Goal: Information Seeking & Learning: Check status

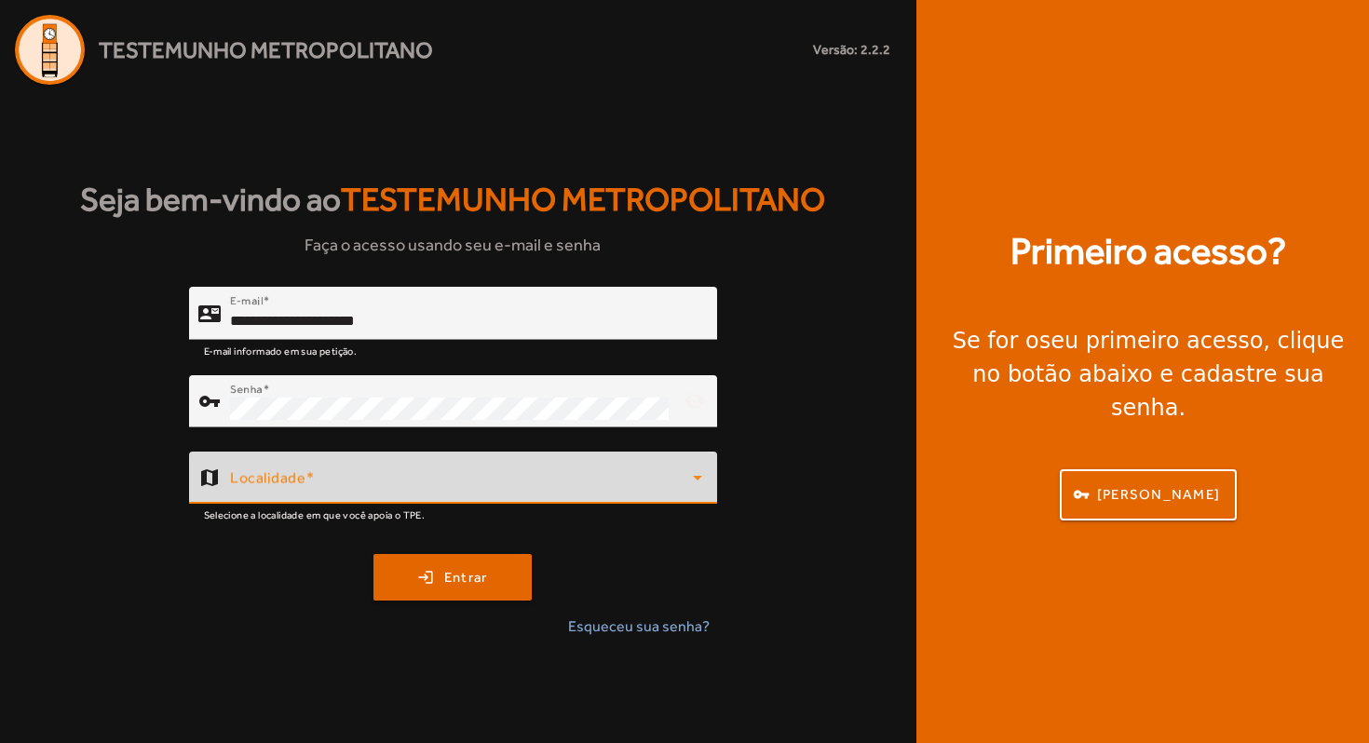
click at [318, 478] on span at bounding box center [461, 485] width 463 height 22
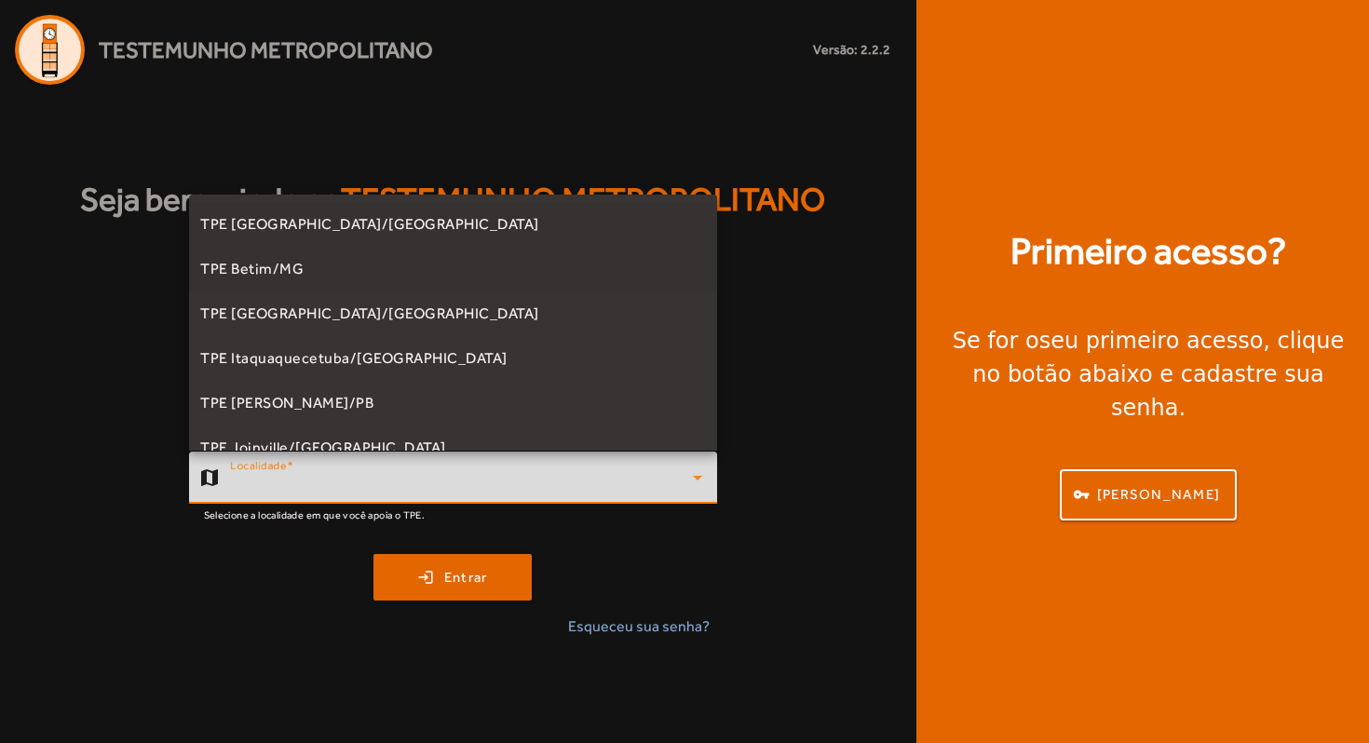
click at [672, 291] on mat-option "TPE Betim/MG" at bounding box center [453, 269] width 528 height 45
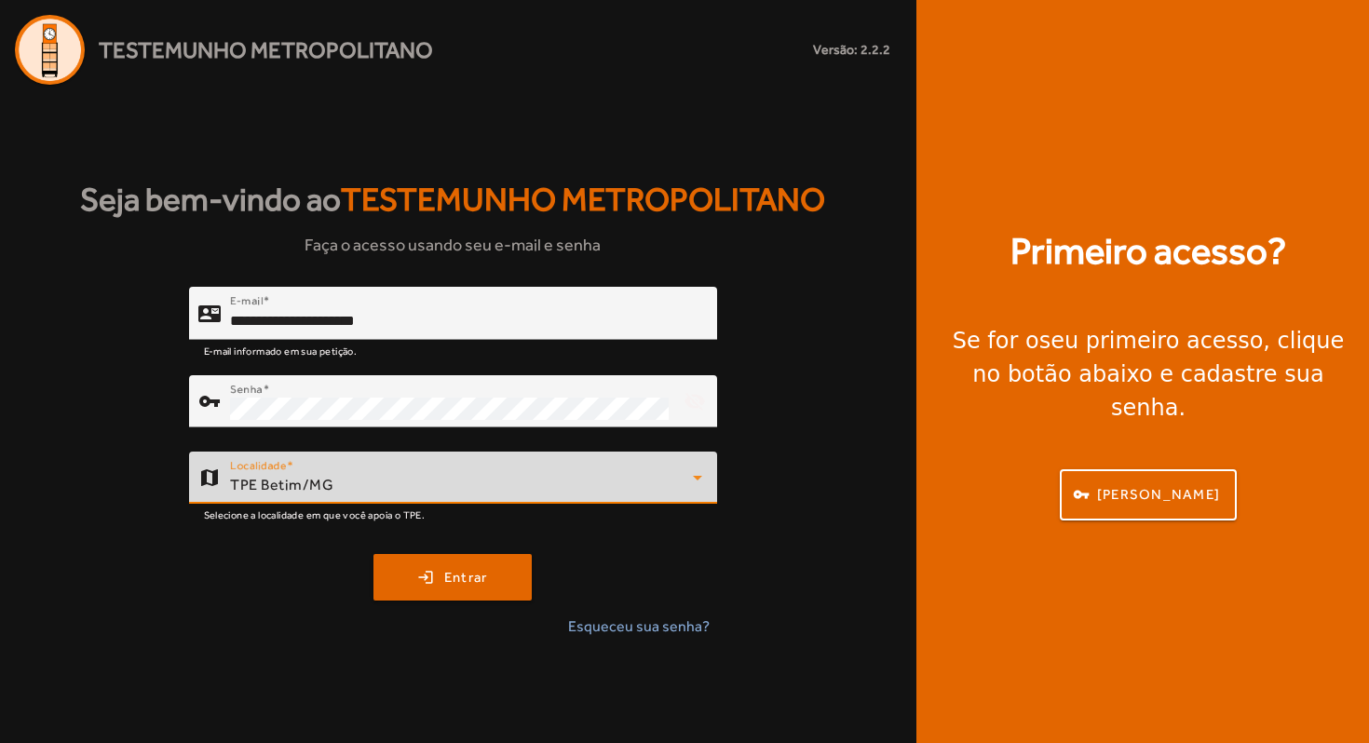
click at [391, 483] on div "TPE Betim/MG" at bounding box center [461, 485] width 463 height 22
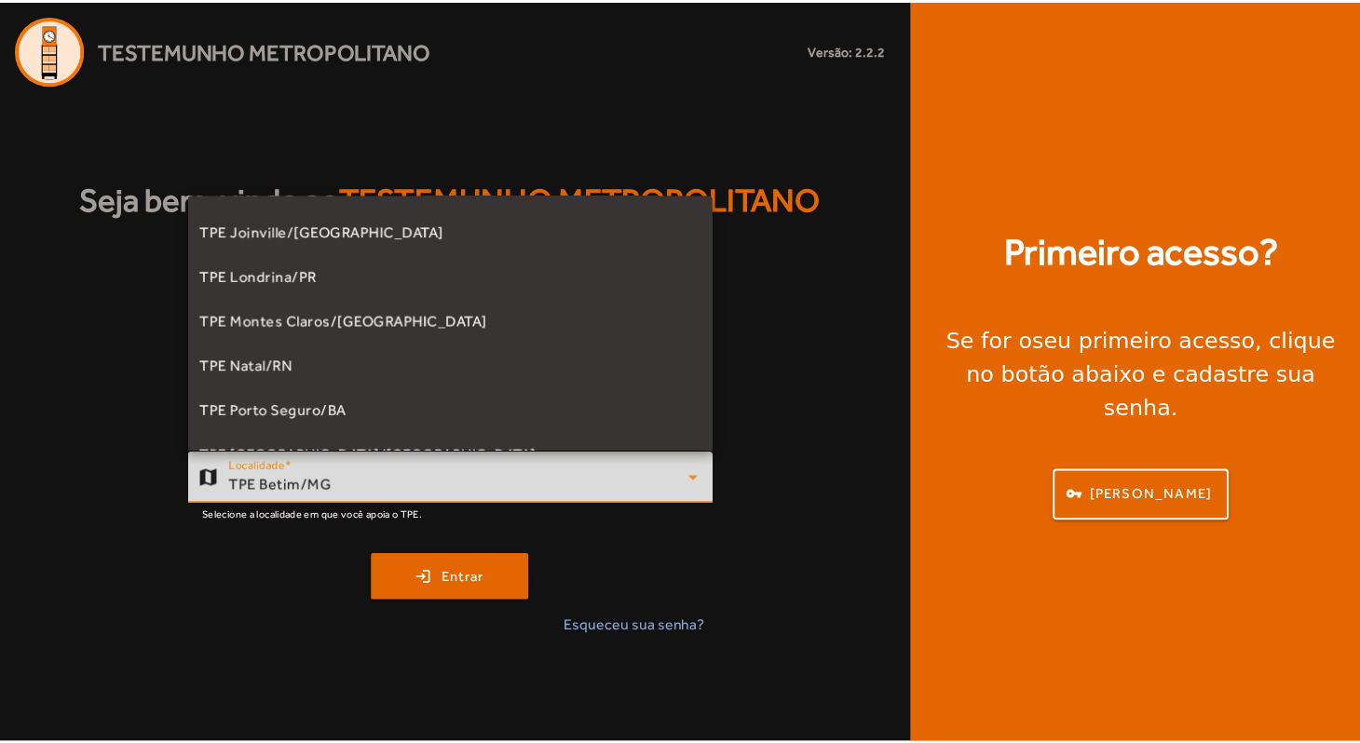
scroll to position [417, 0]
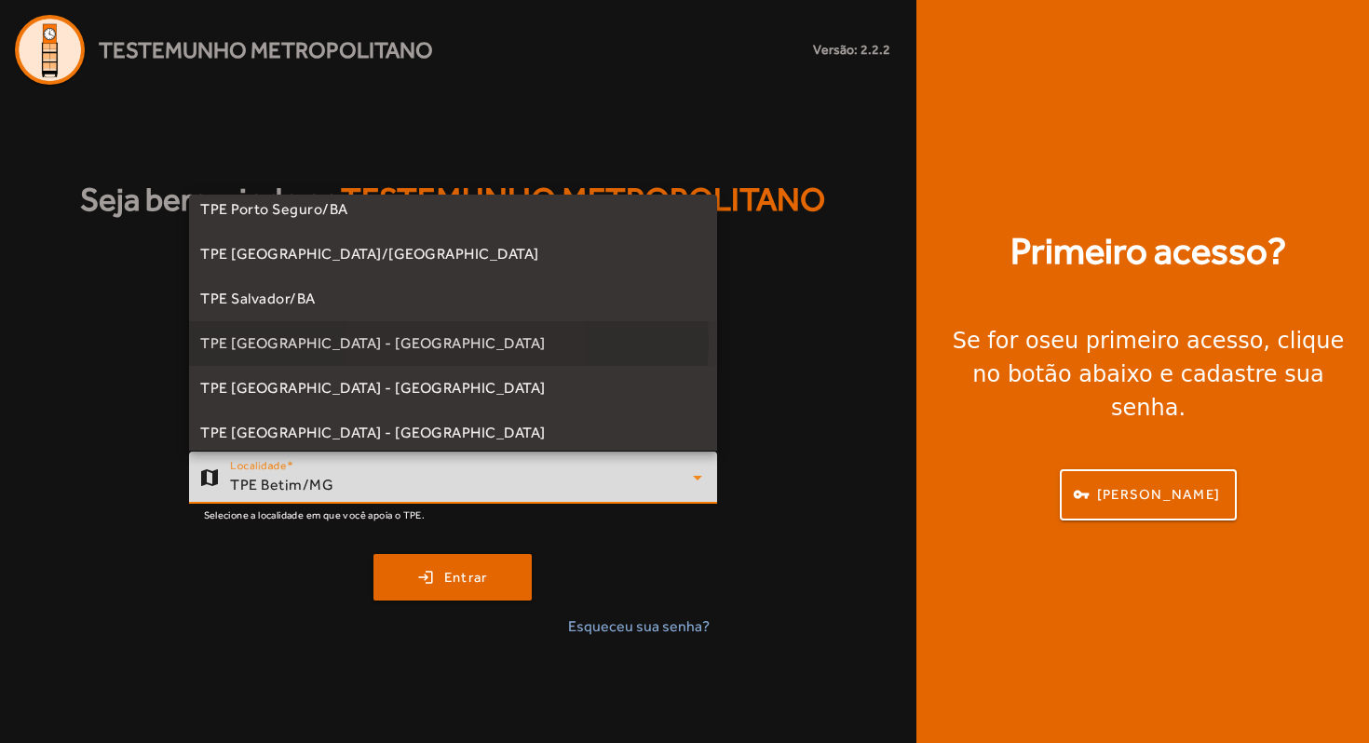
click at [409, 341] on mat-option "TPE [GEOGRAPHIC_DATA] - [GEOGRAPHIC_DATA]" at bounding box center [453, 343] width 528 height 45
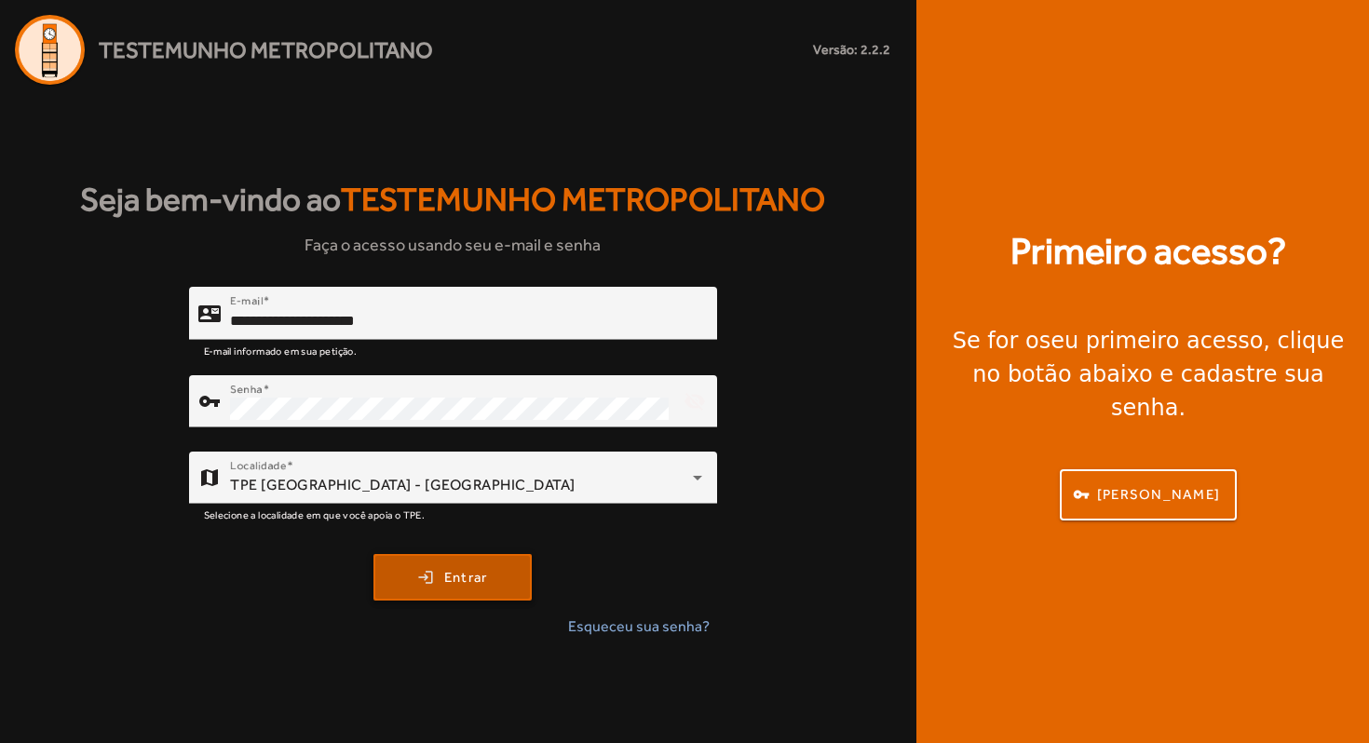
click at [437, 581] on span "submit" at bounding box center [452, 577] width 155 height 45
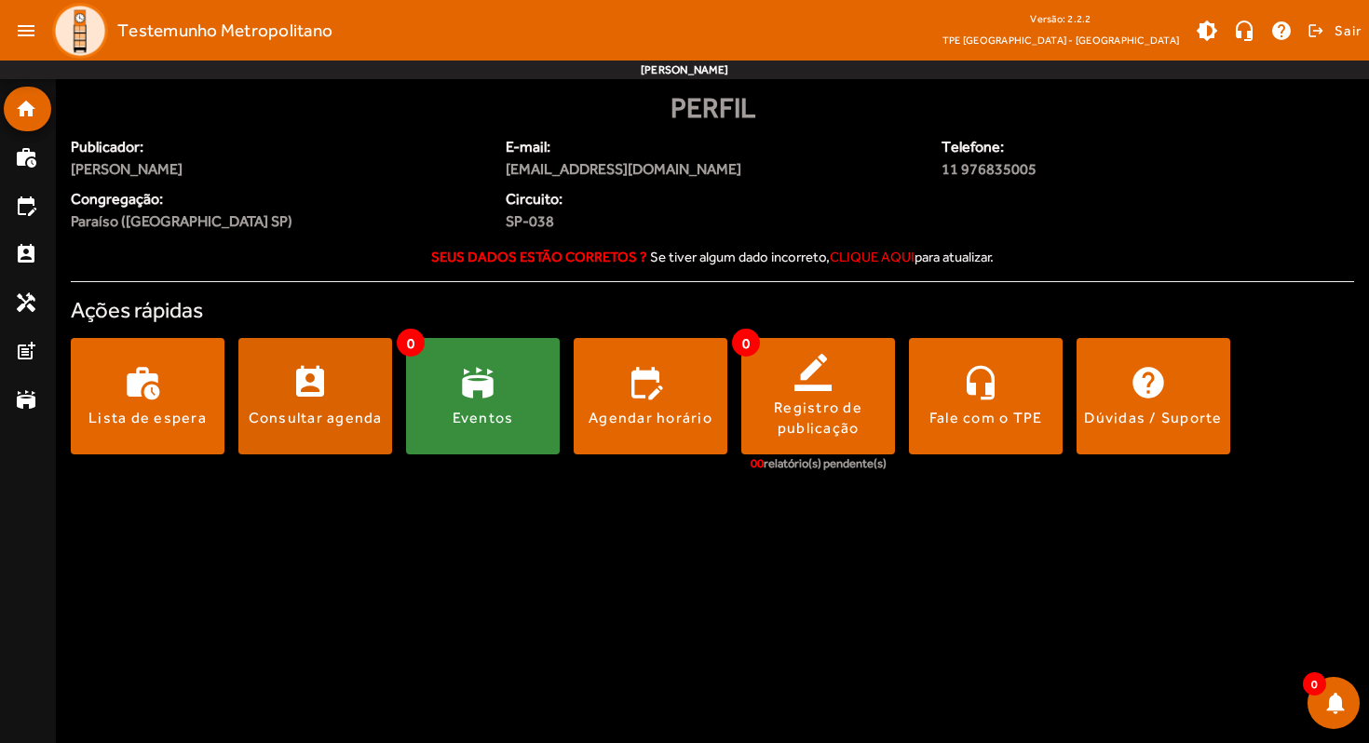
click at [341, 405] on span at bounding box center [315, 397] width 154 height 45
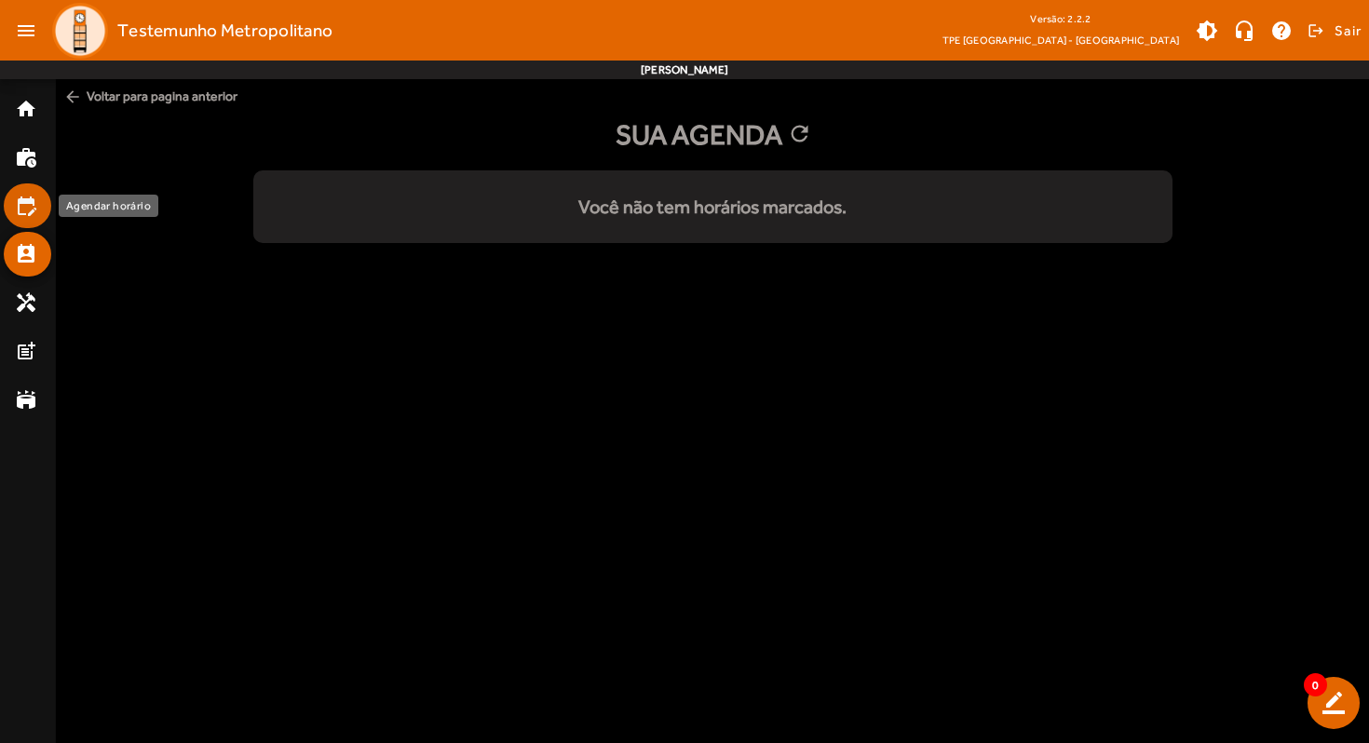
click at [23, 206] on mat-icon "edit_calendar" at bounding box center [26, 206] width 22 height 22
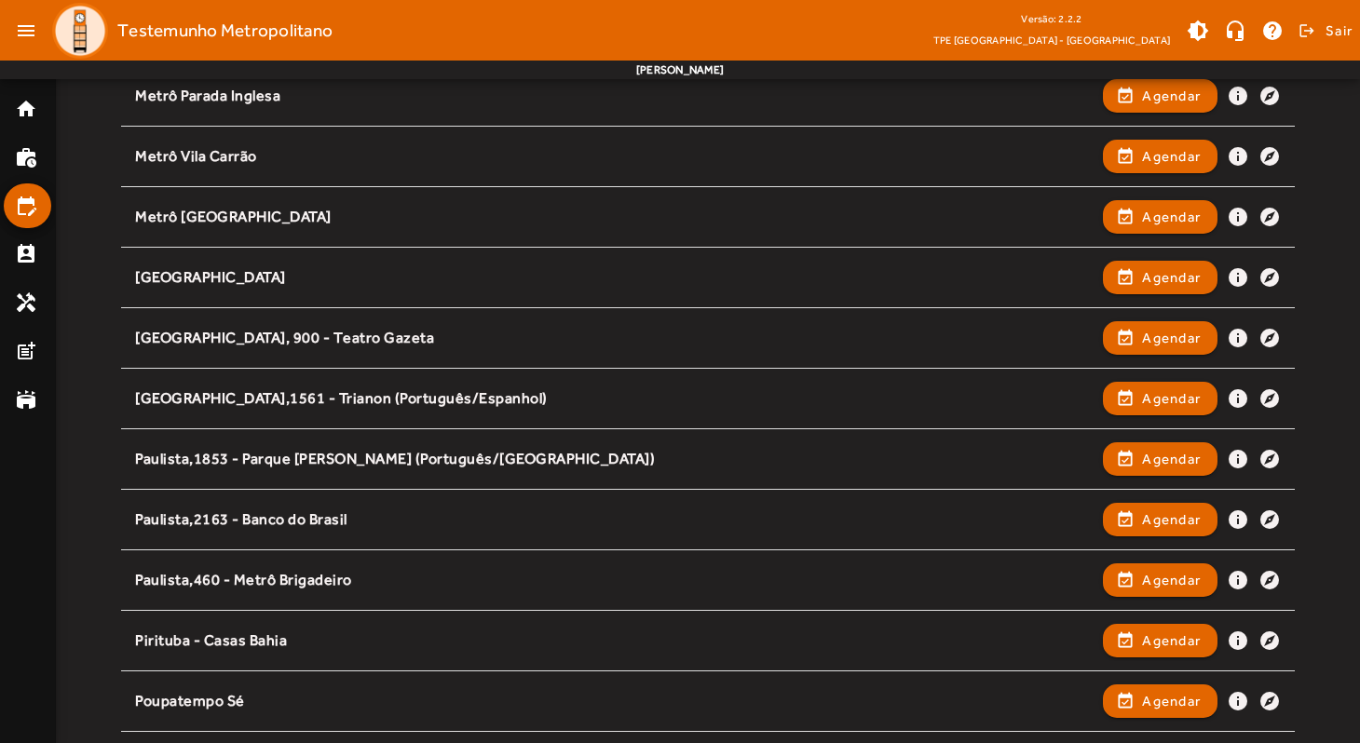
scroll to position [1448, 0]
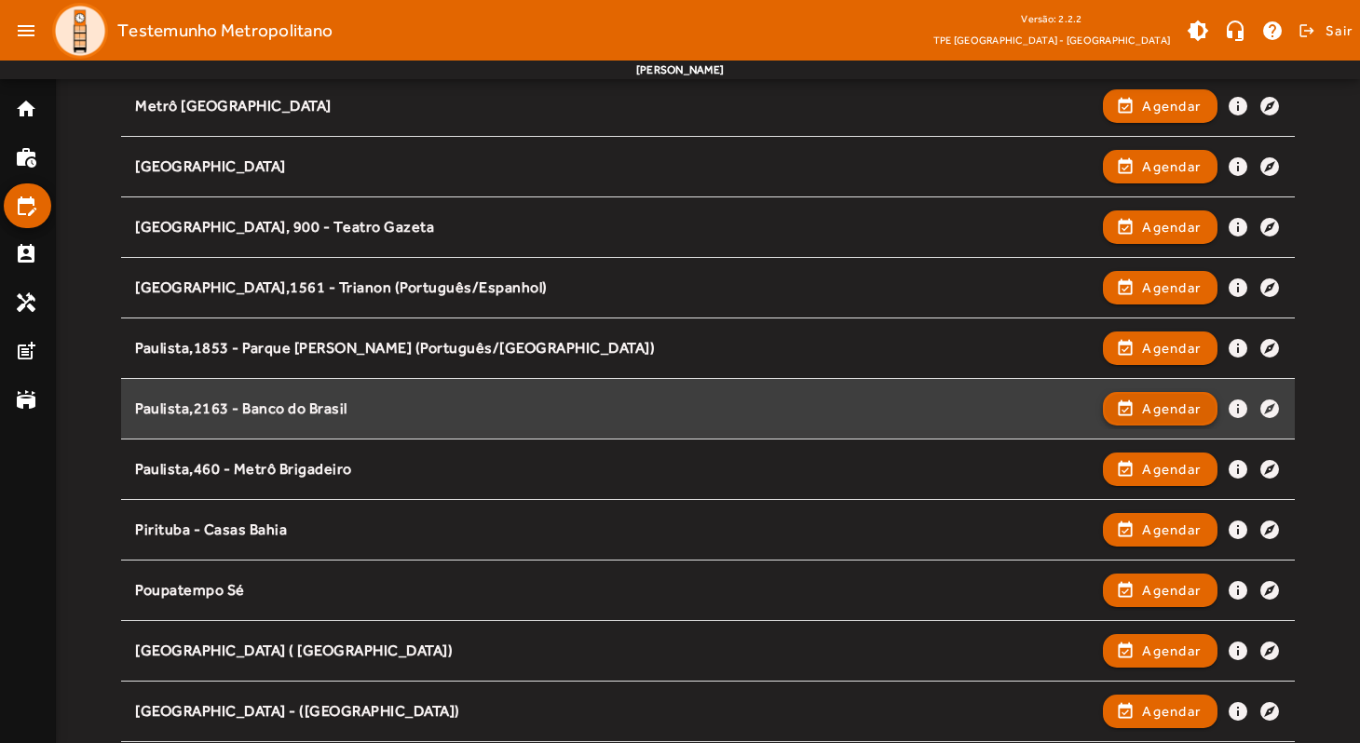
click at [1151, 404] on span "Agendar" at bounding box center [1171, 409] width 59 height 22
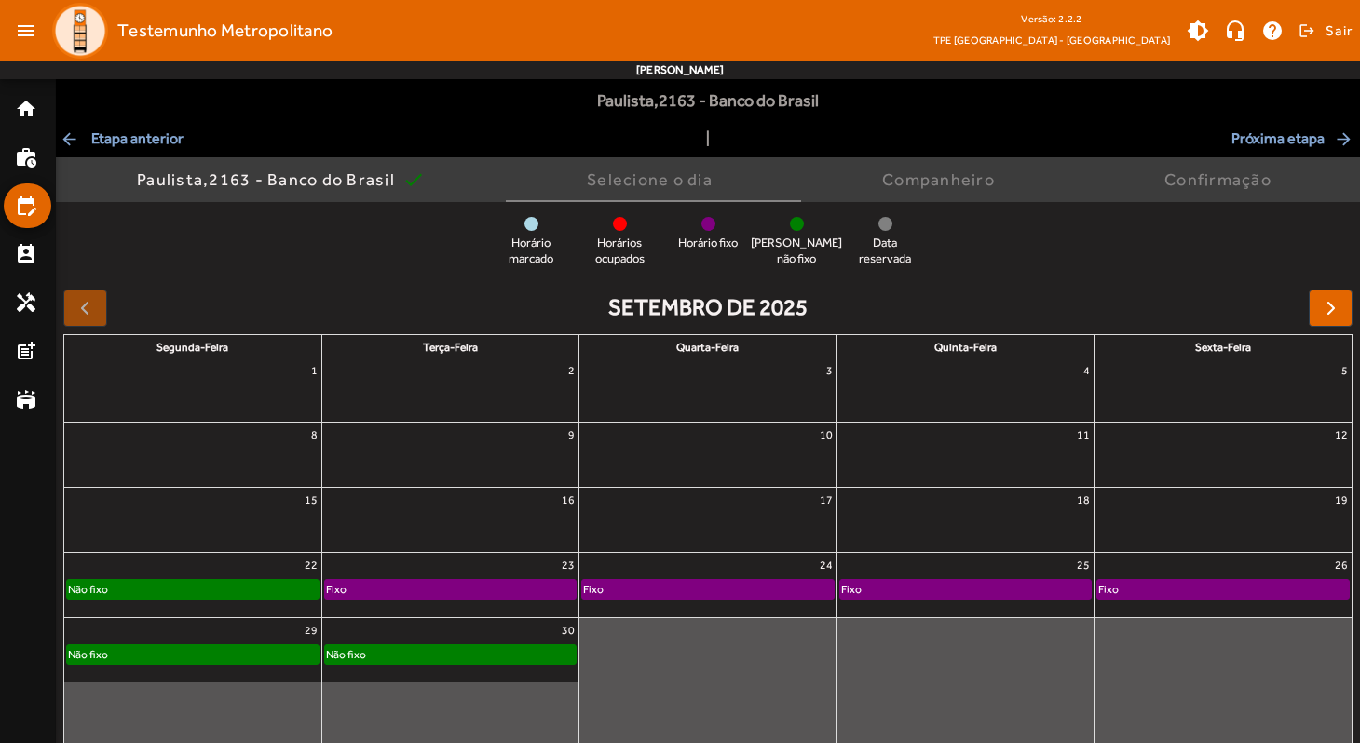
scroll to position [82, 0]
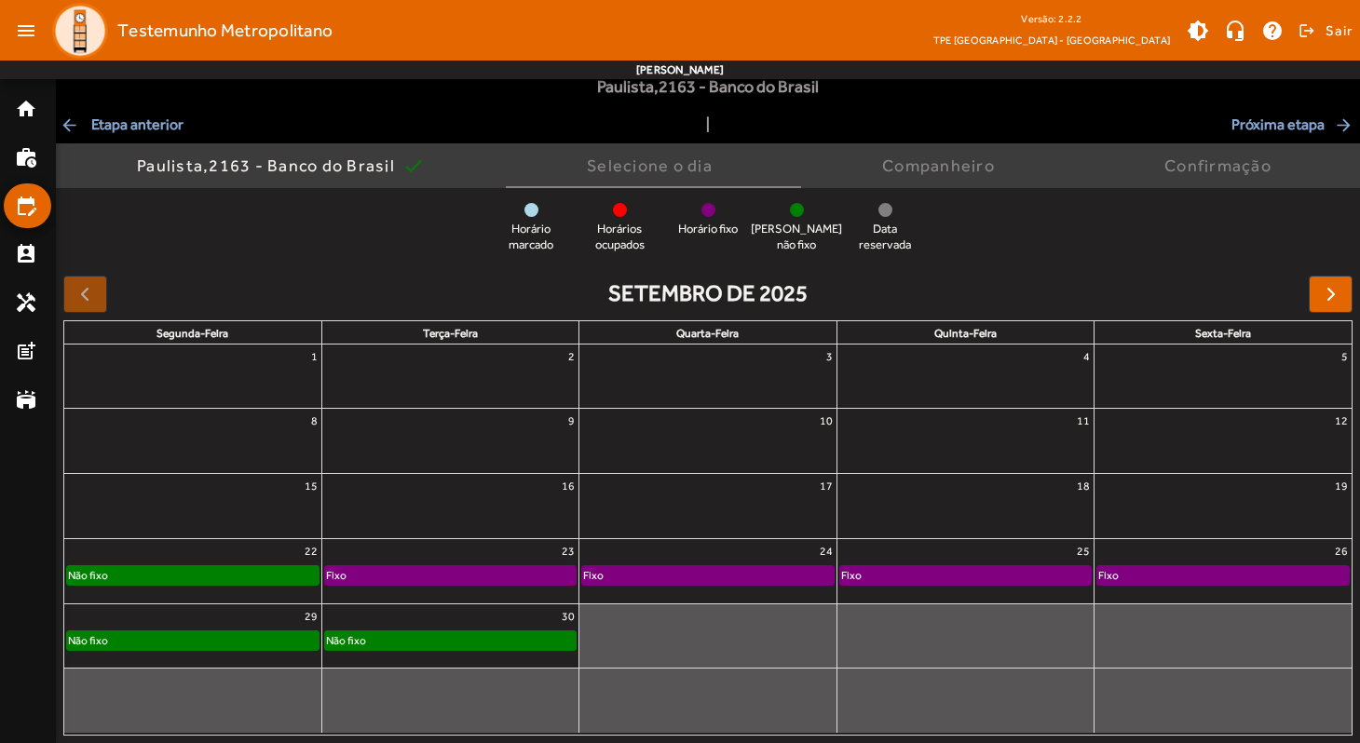
click at [1176, 582] on div "Fixo" at bounding box center [1223, 575] width 252 height 19
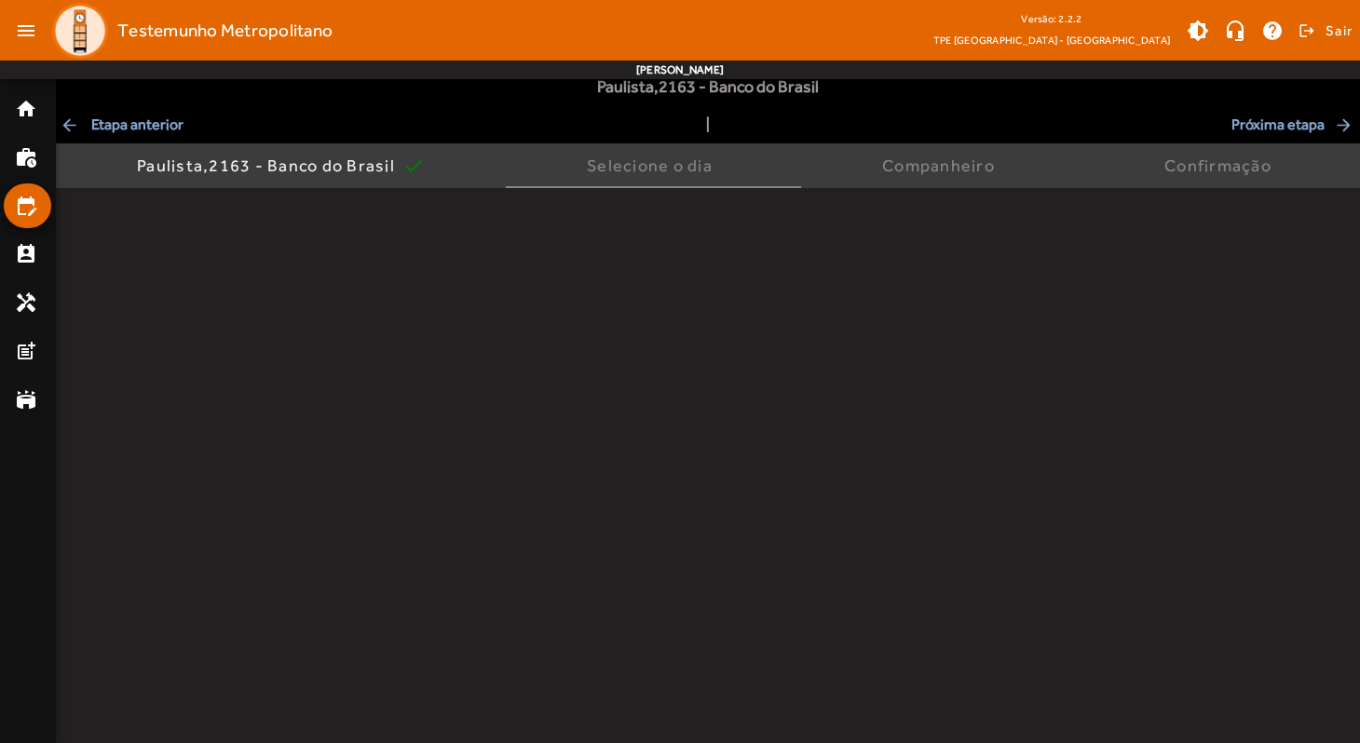
scroll to position [0, 0]
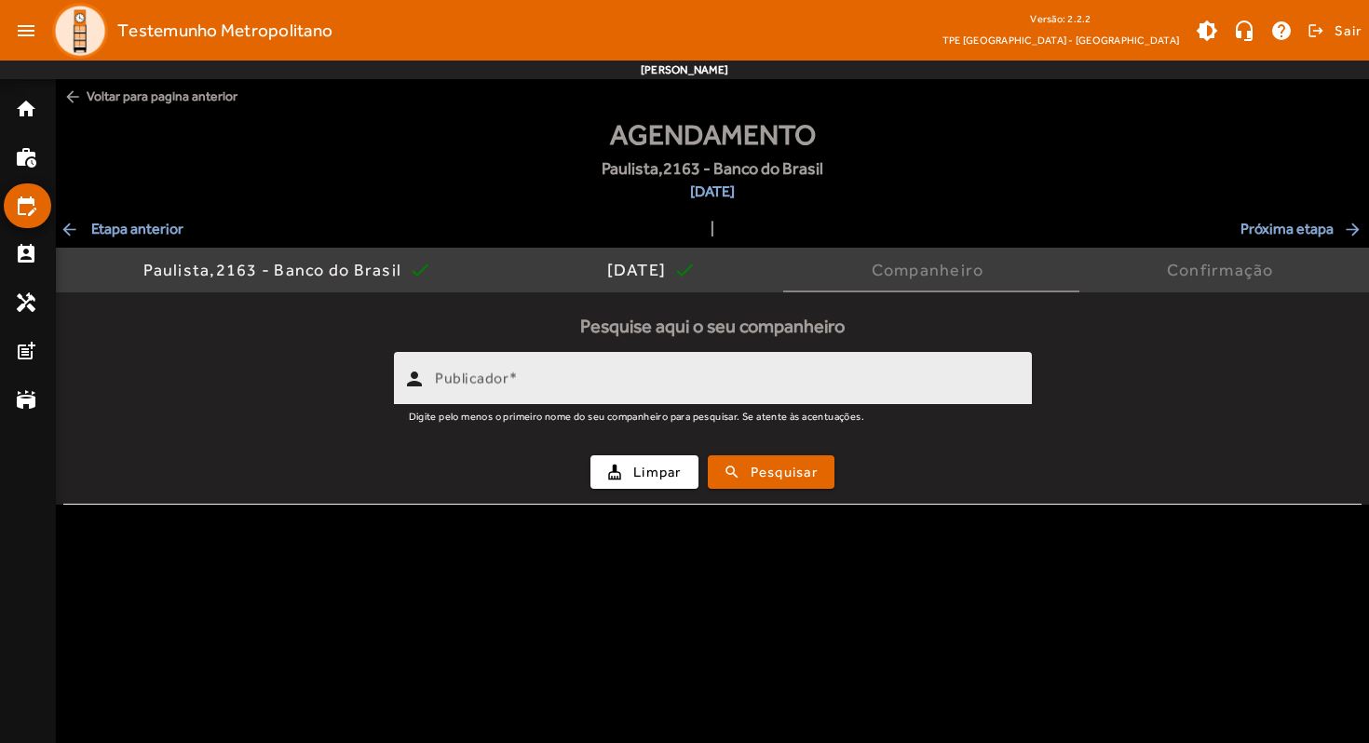
click at [512, 373] on span at bounding box center [513, 379] width 9 height 18
click at [512, 375] on input "Publicador" at bounding box center [726, 386] width 582 height 22
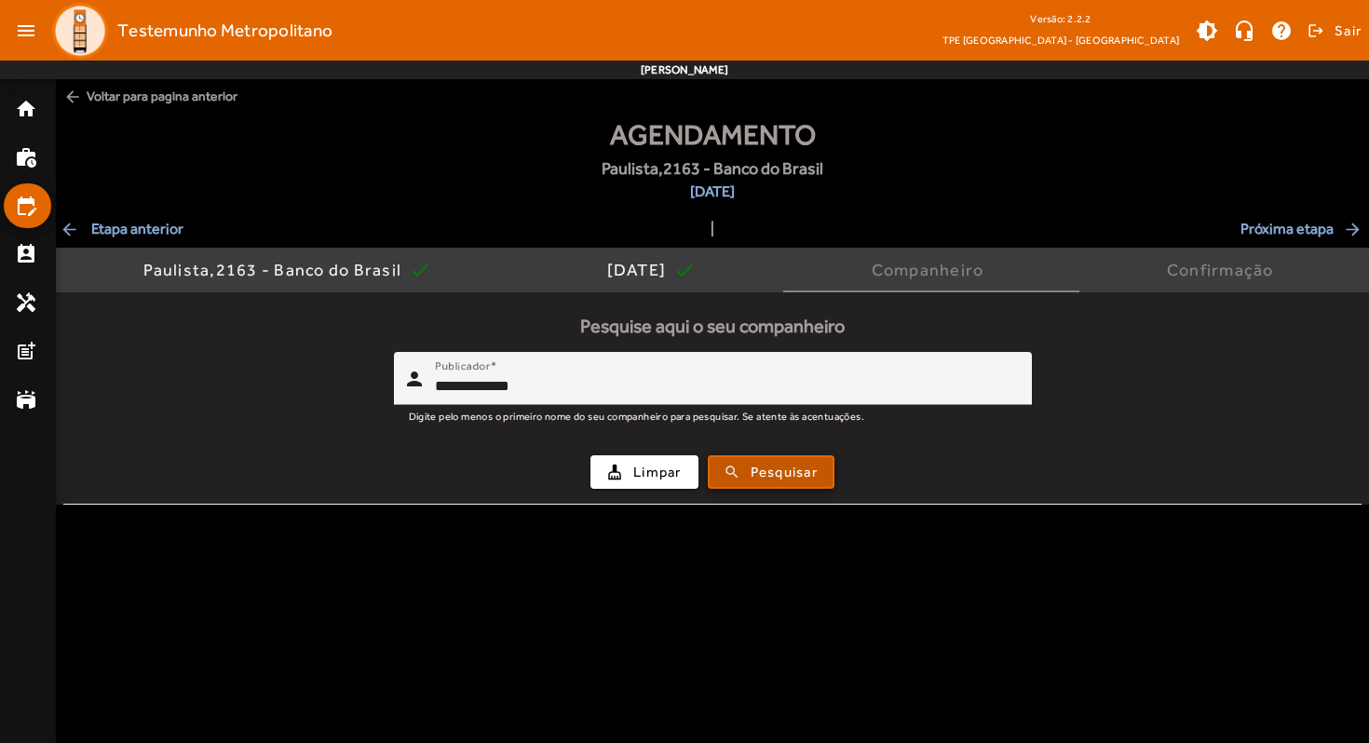
click at [764, 470] on span "Pesquisar" at bounding box center [784, 472] width 67 height 21
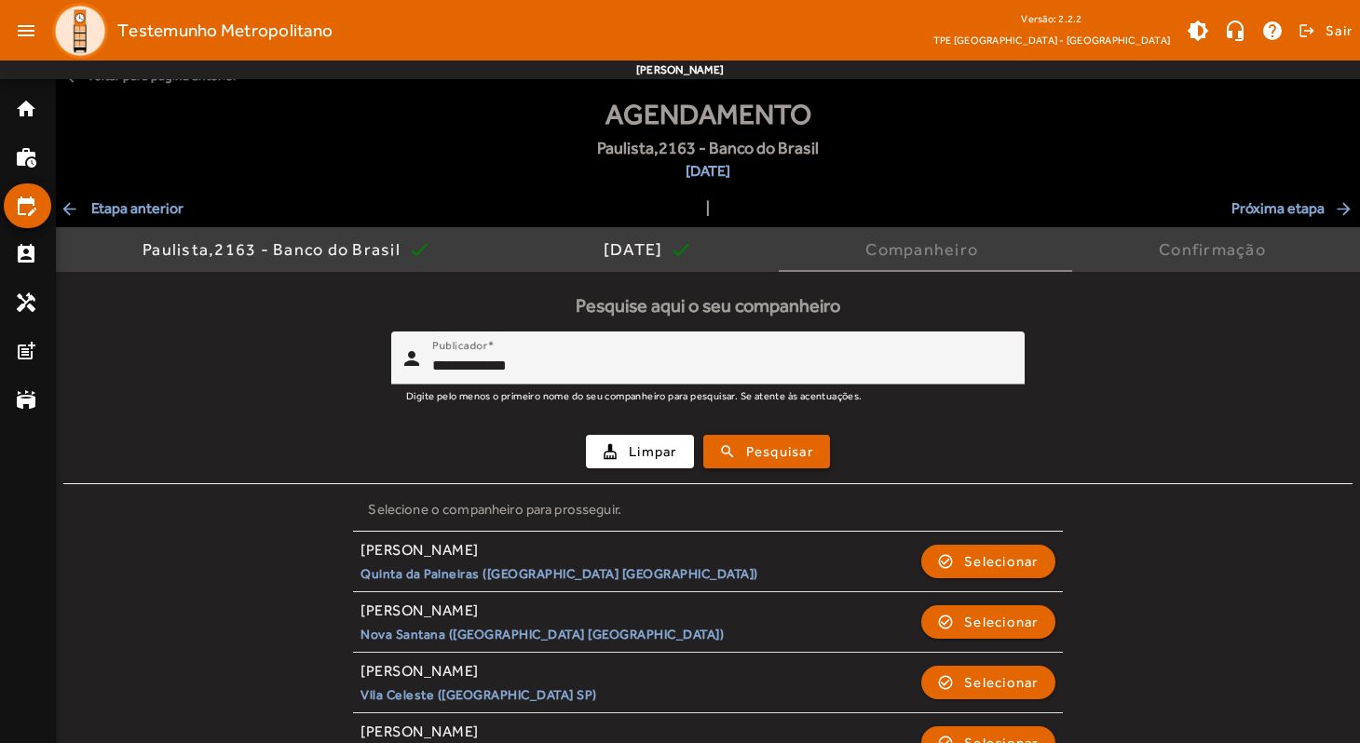
scroll to position [65, 0]
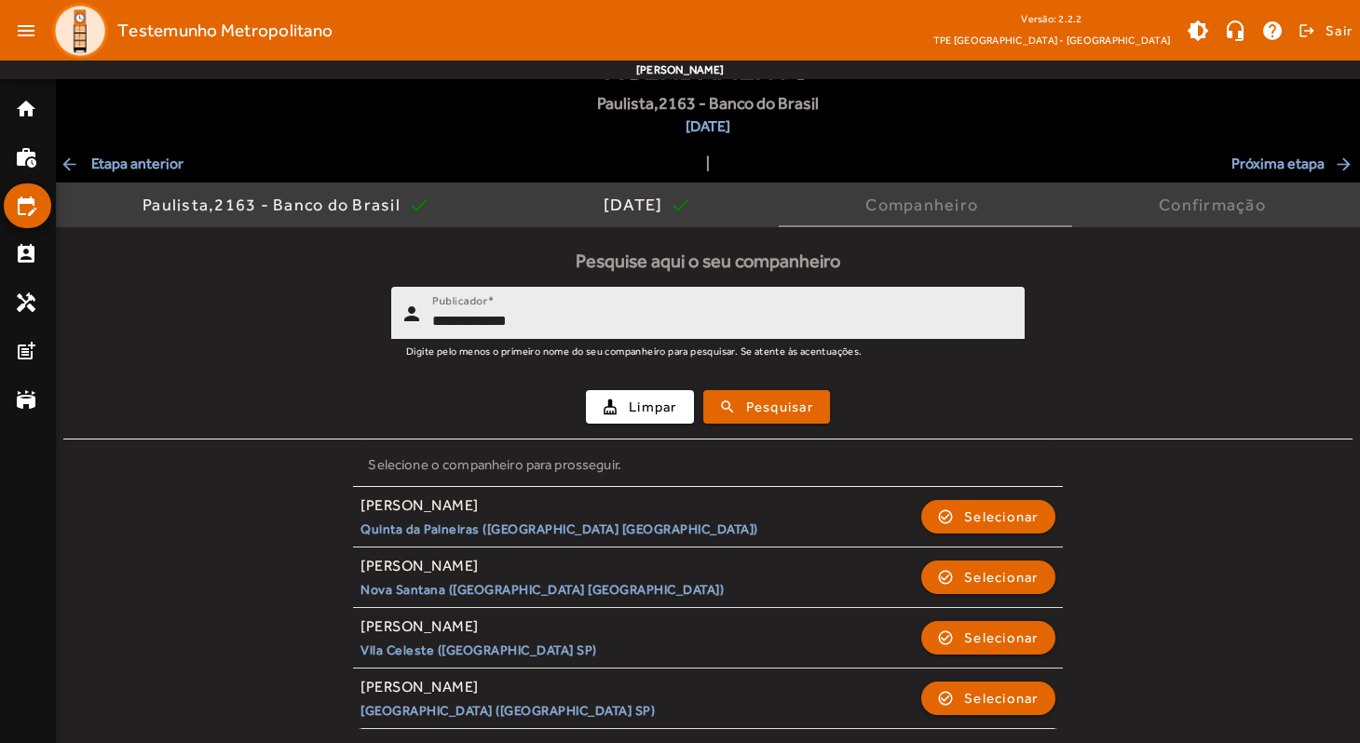
click at [544, 320] on input "**********" at bounding box center [721, 321] width 578 height 22
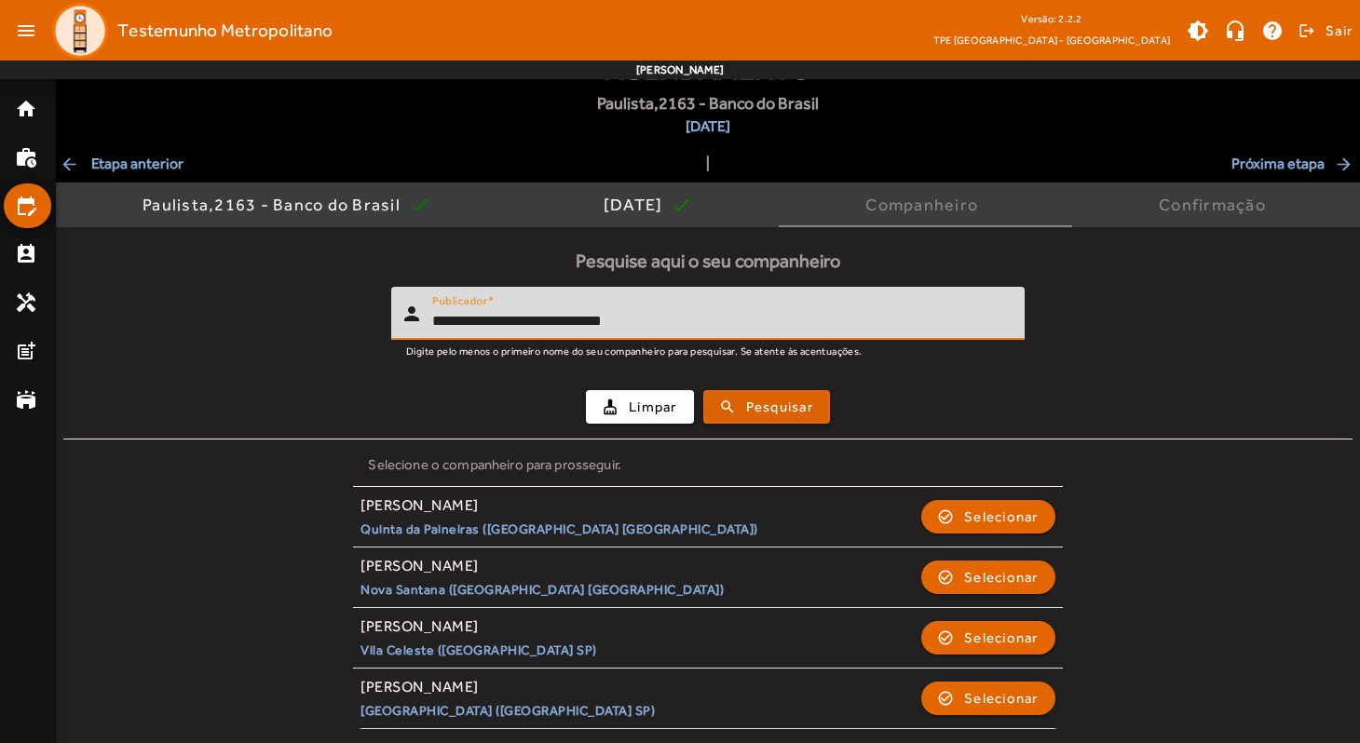
click at [764, 402] on span "Pesquisar" at bounding box center [779, 407] width 67 height 21
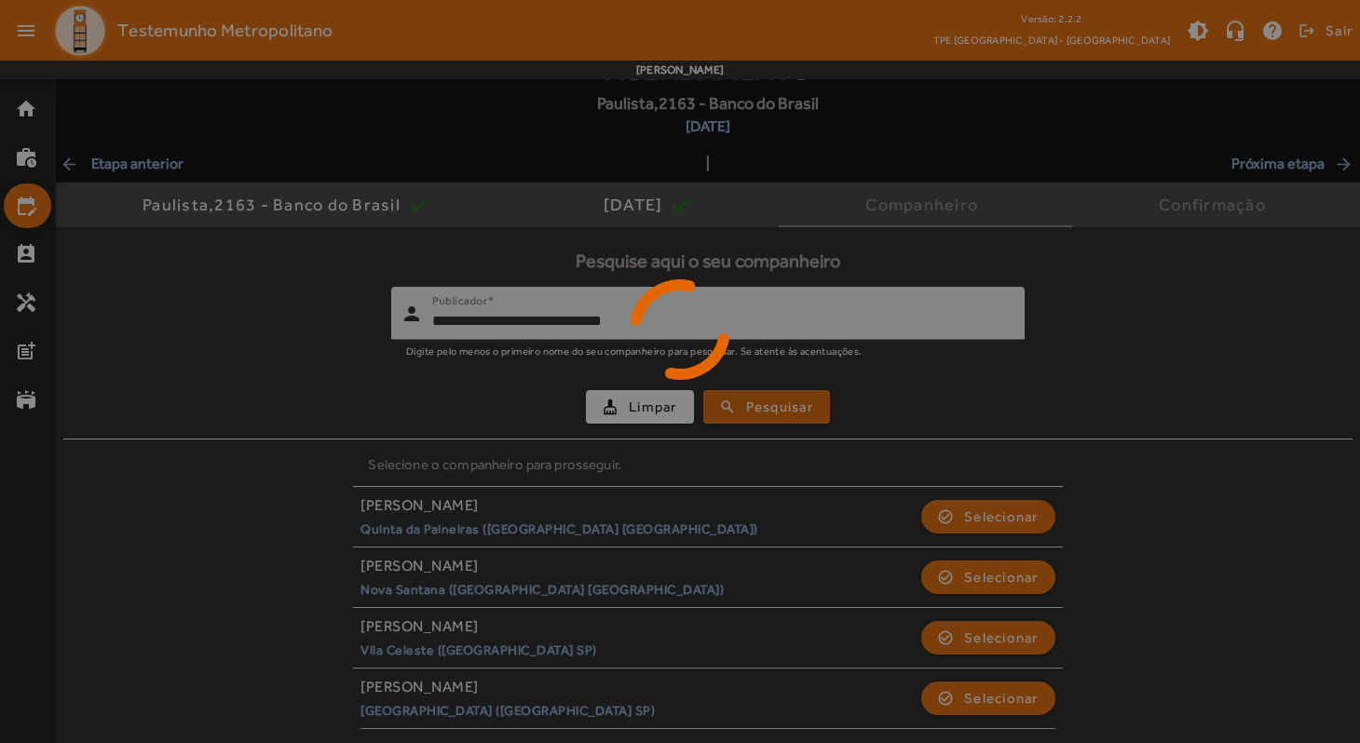
scroll to position [0, 0]
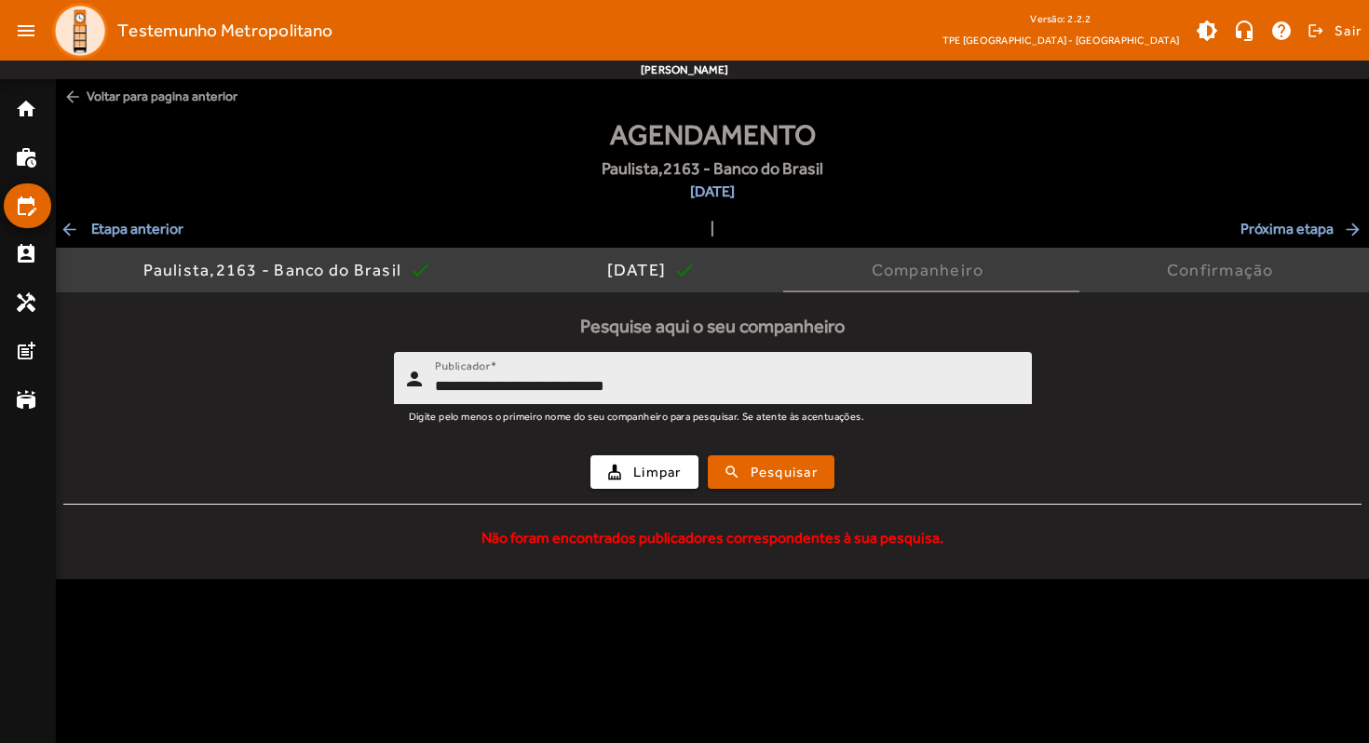
click at [689, 398] on div "**********" at bounding box center [726, 378] width 582 height 53
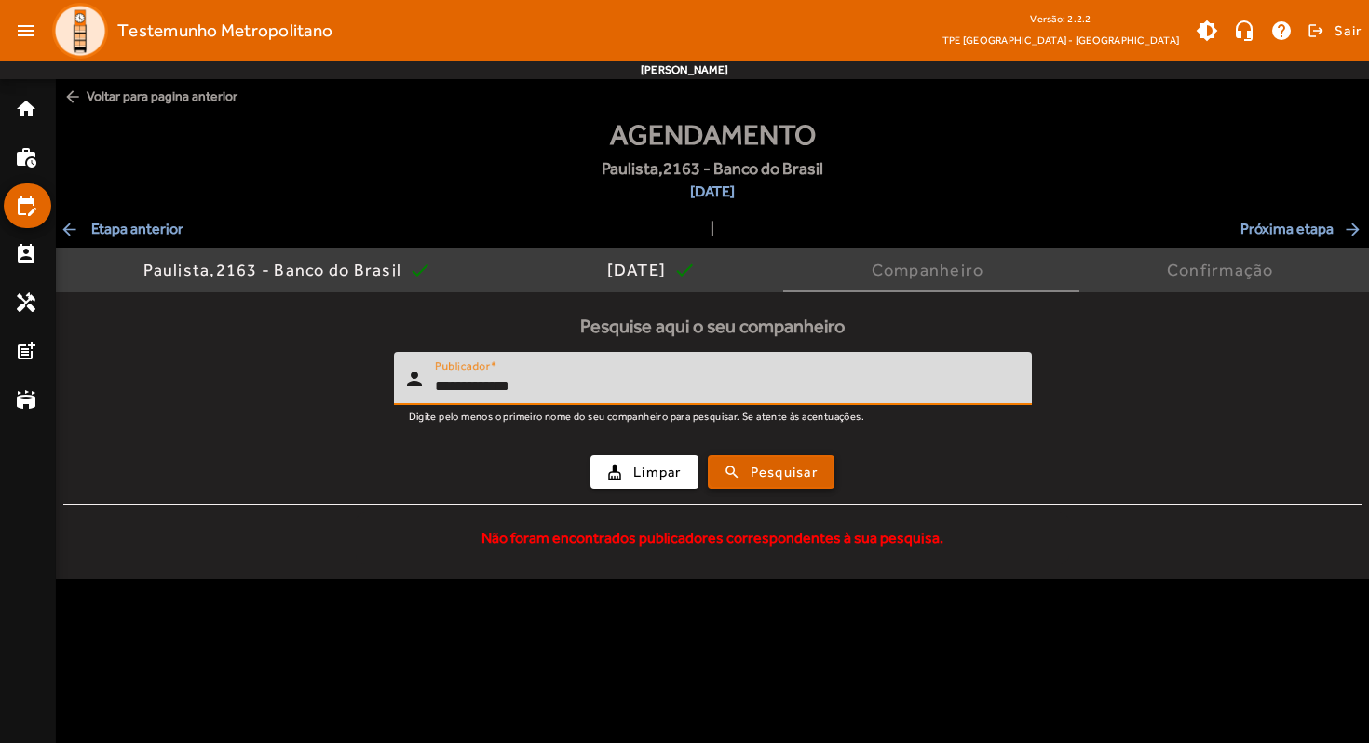
type input "**********"
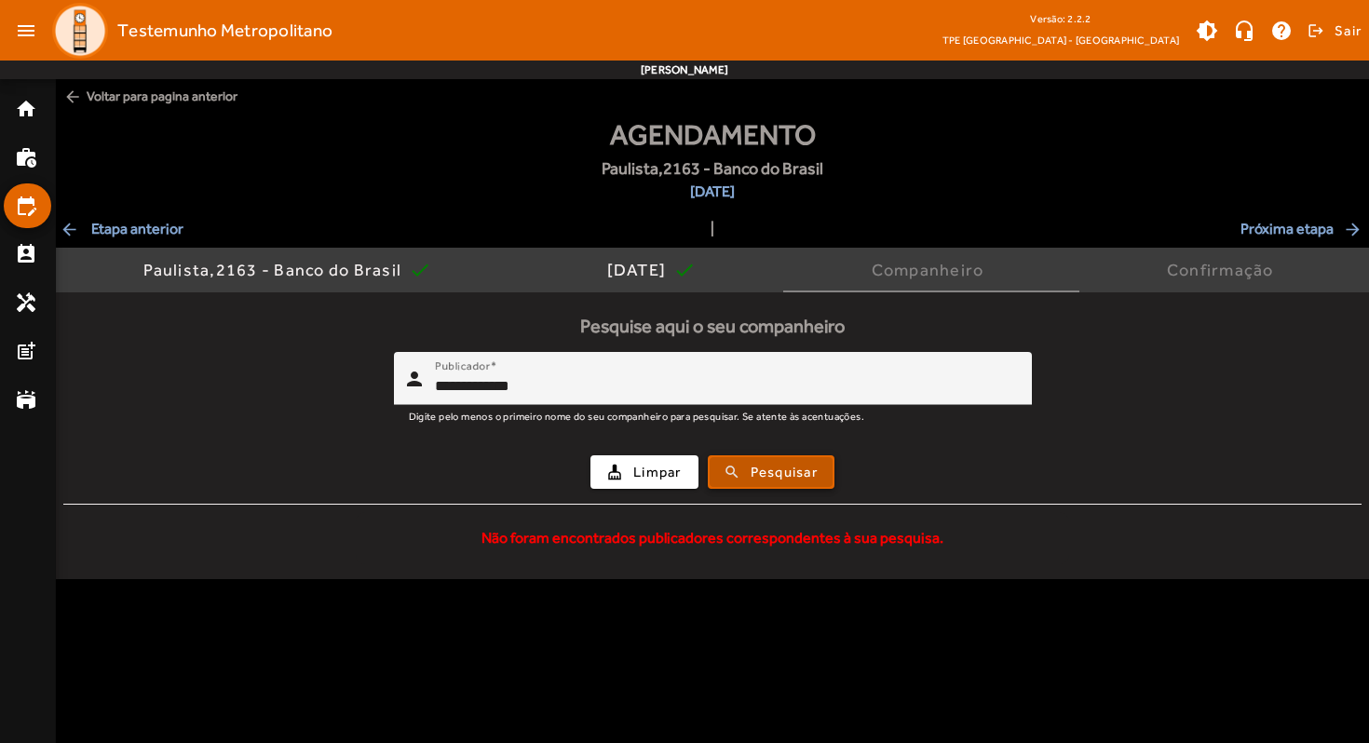
click at [782, 470] on span "Pesquisar" at bounding box center [784, 472] width 67 height 21
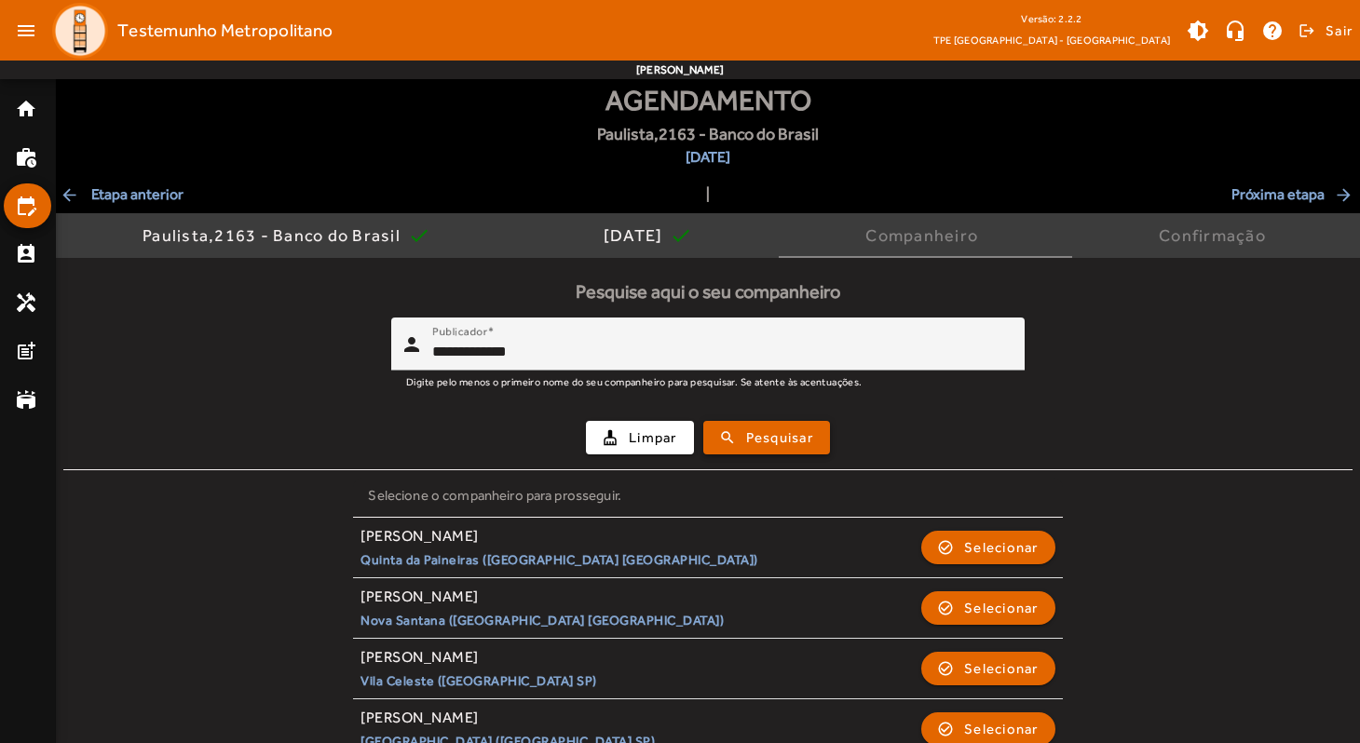
scroll to position [65, 0]
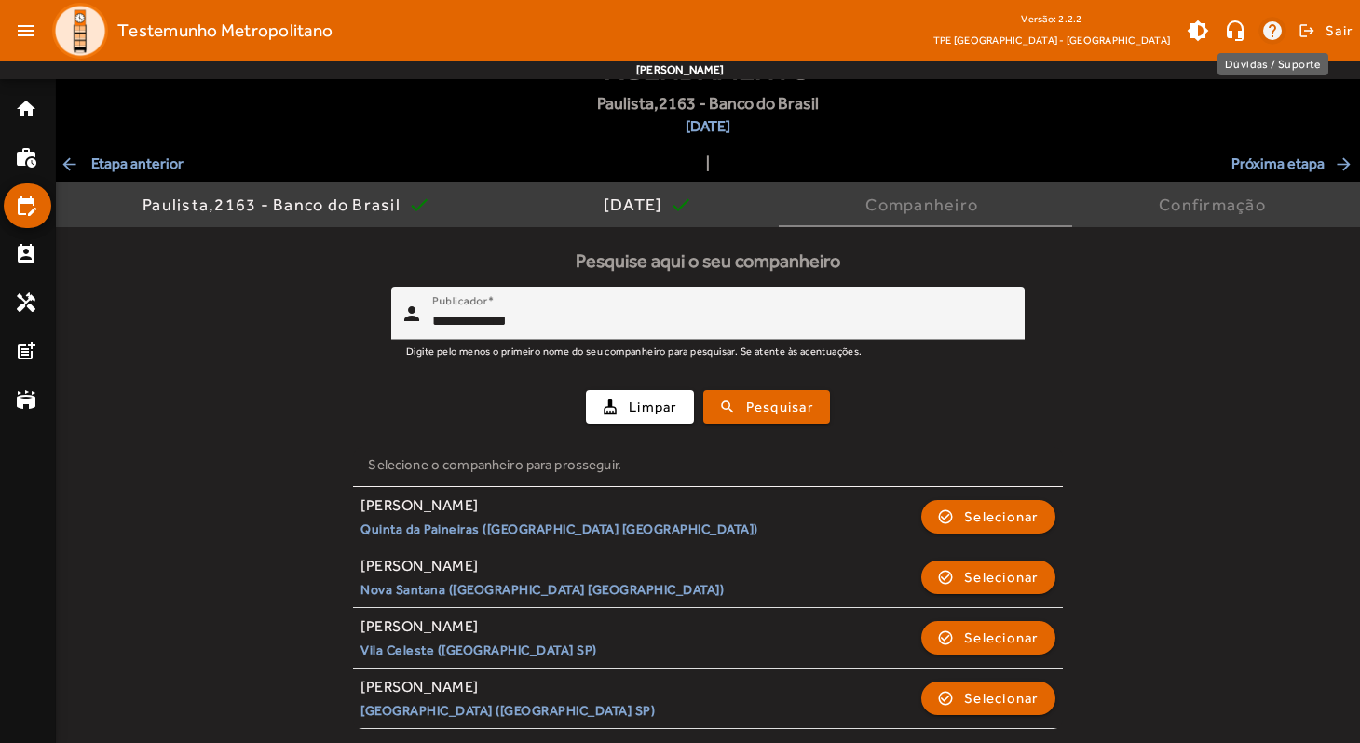
click at [1271, 32] on span at bounding box center [1272, 30] width 45 height 45
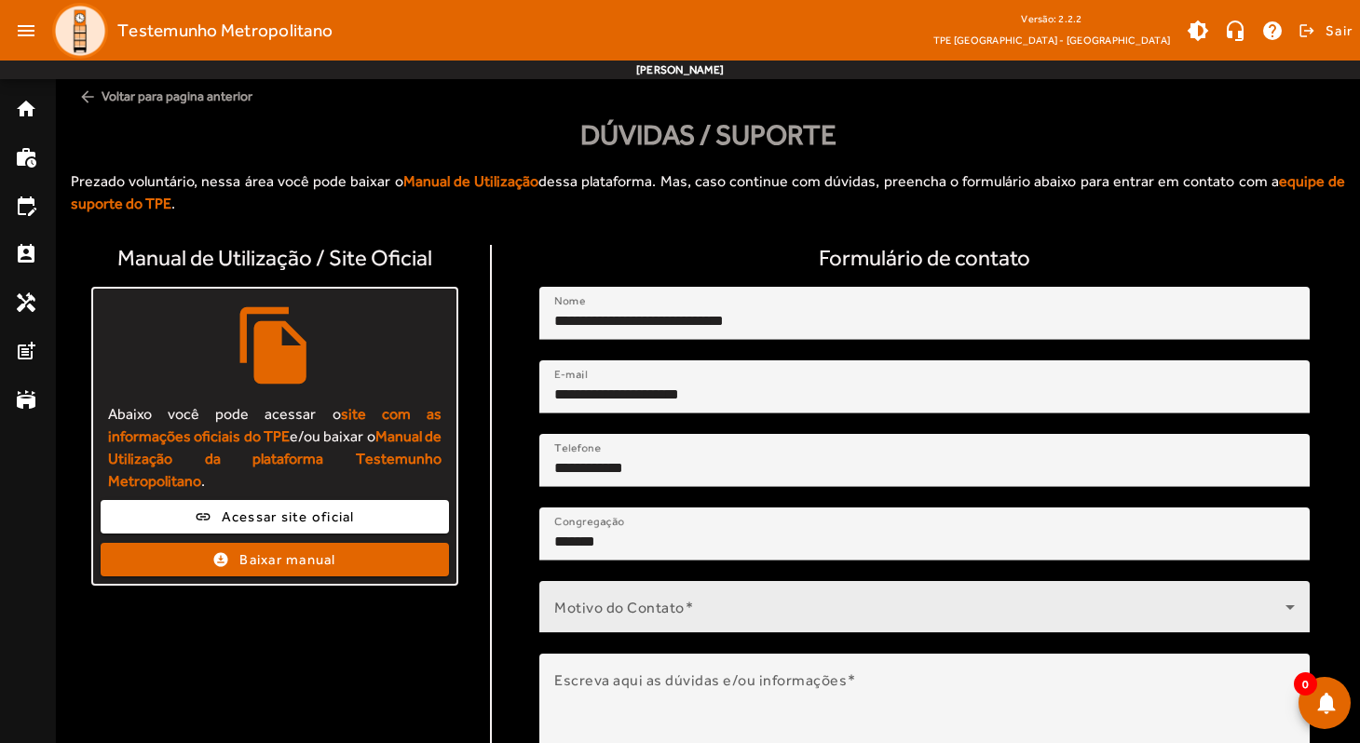
click at [665, 606] on span at bounding box center [919, 615] width 731 height 22
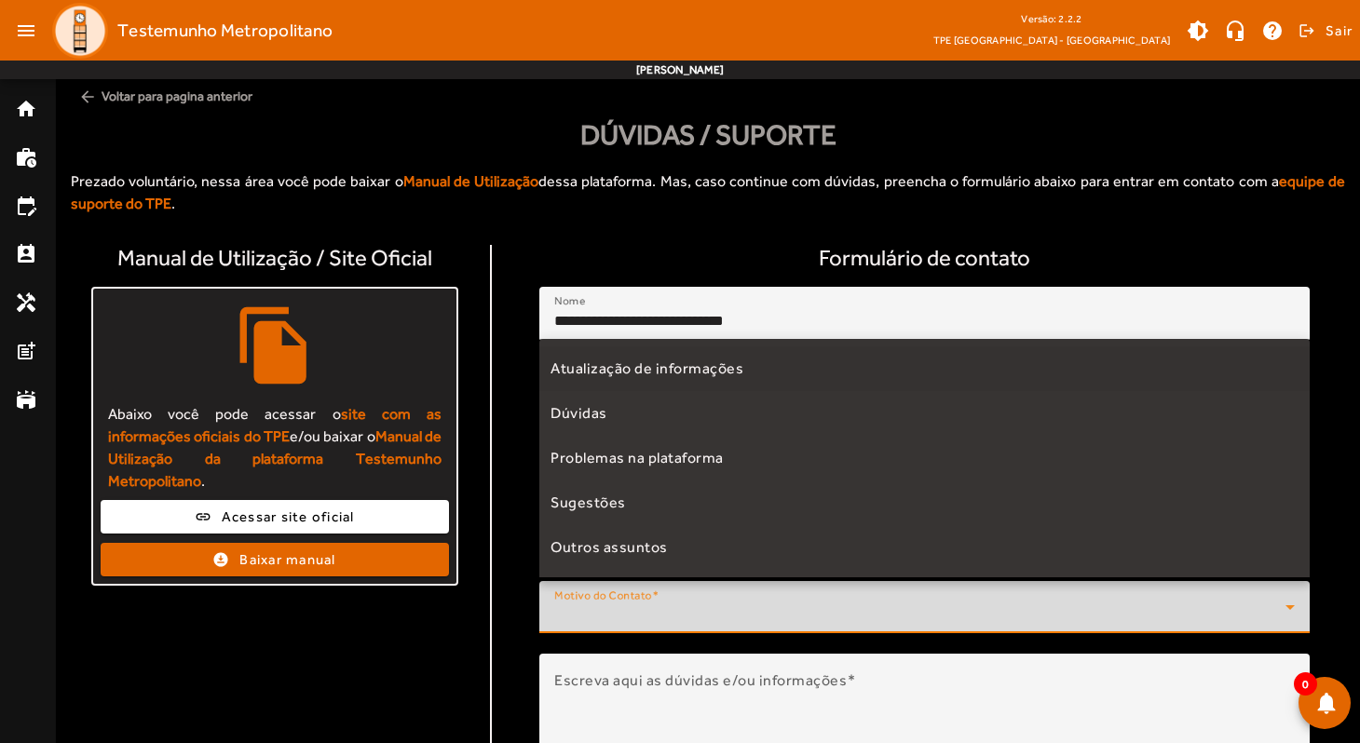
click at [633, 369] on span "Atualização de informações" at bounding box center [647, 369] width 193 height 22
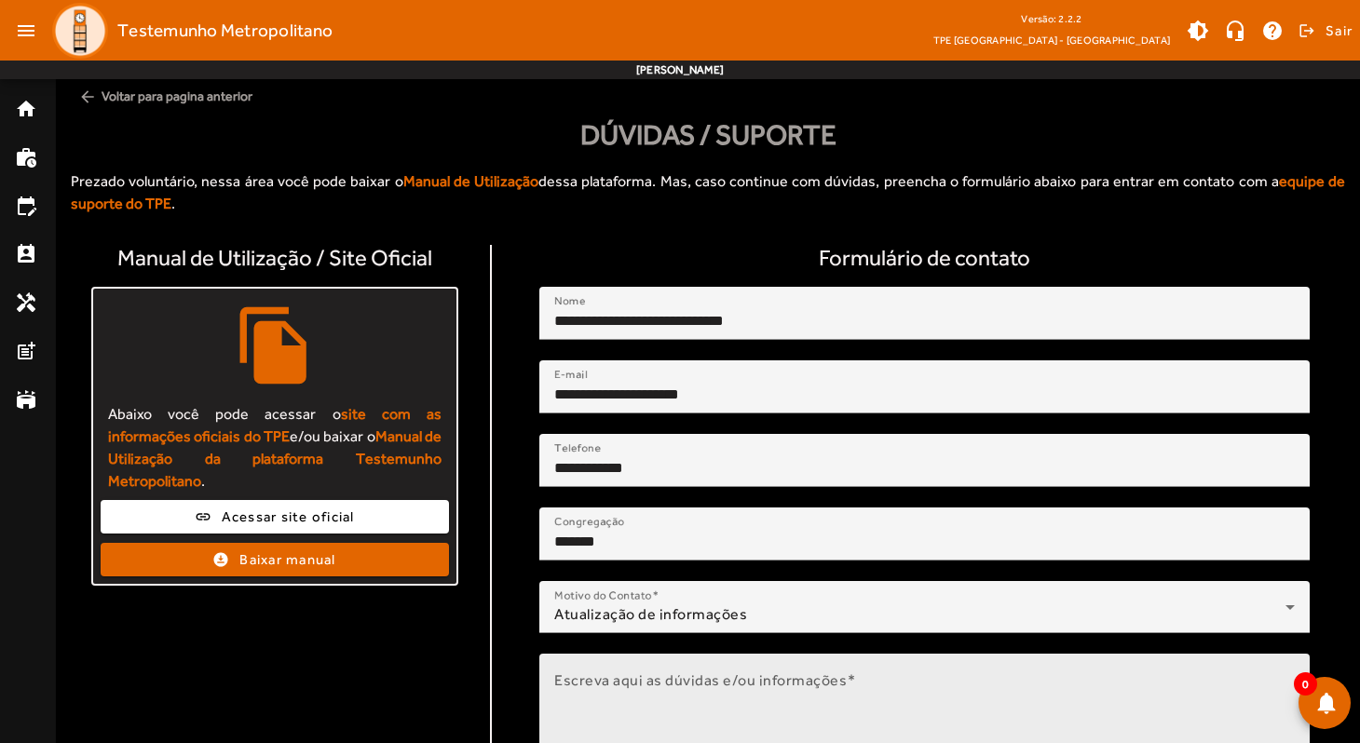
click at [661, 676] on mat-label "Escreva aqui as dúvidas e/ou informações" at bounding box center [700, 680] width 293 height 18
click at [661, 676] on textarea "Escreva aqui as dúvidas e/ou informações" at bounding box center [924, 732] width 741 height 112
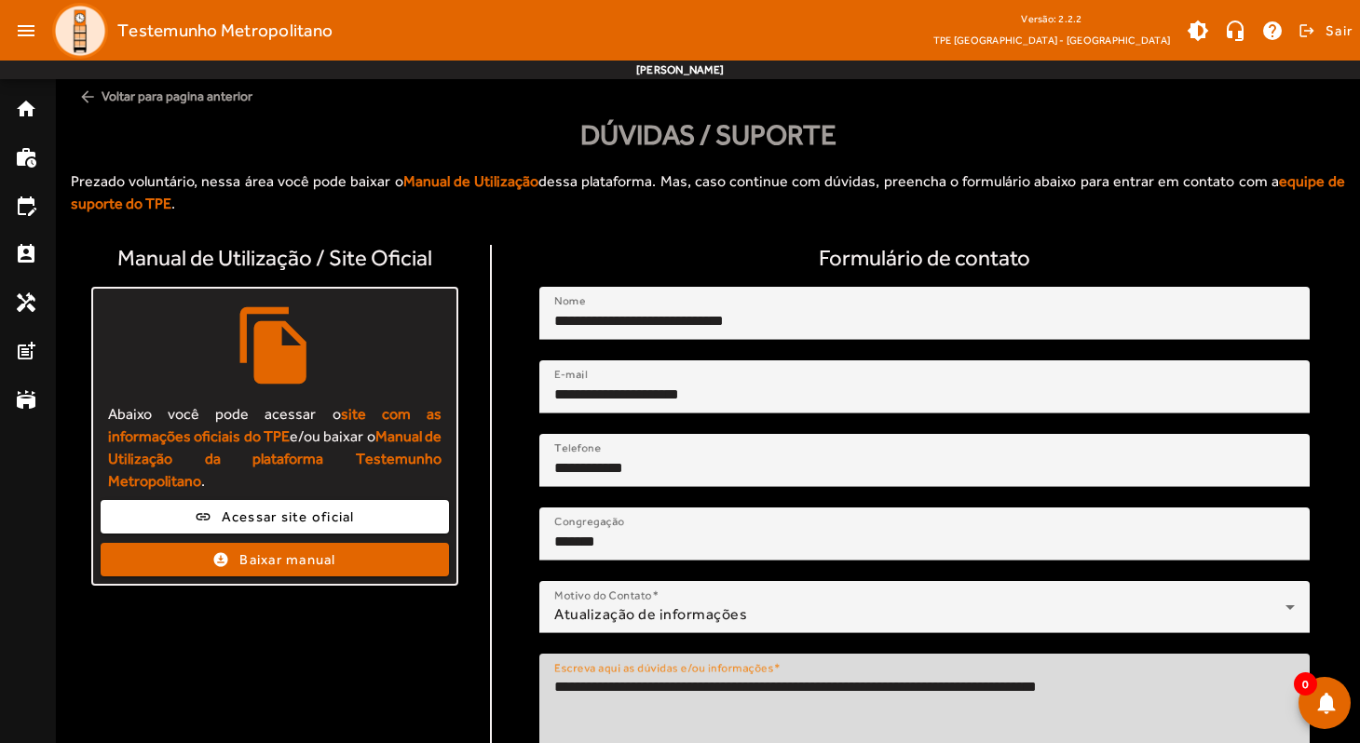
click at [1082, 726] on textarea "**********" at bounding box center [924, 732] width 741 height 112
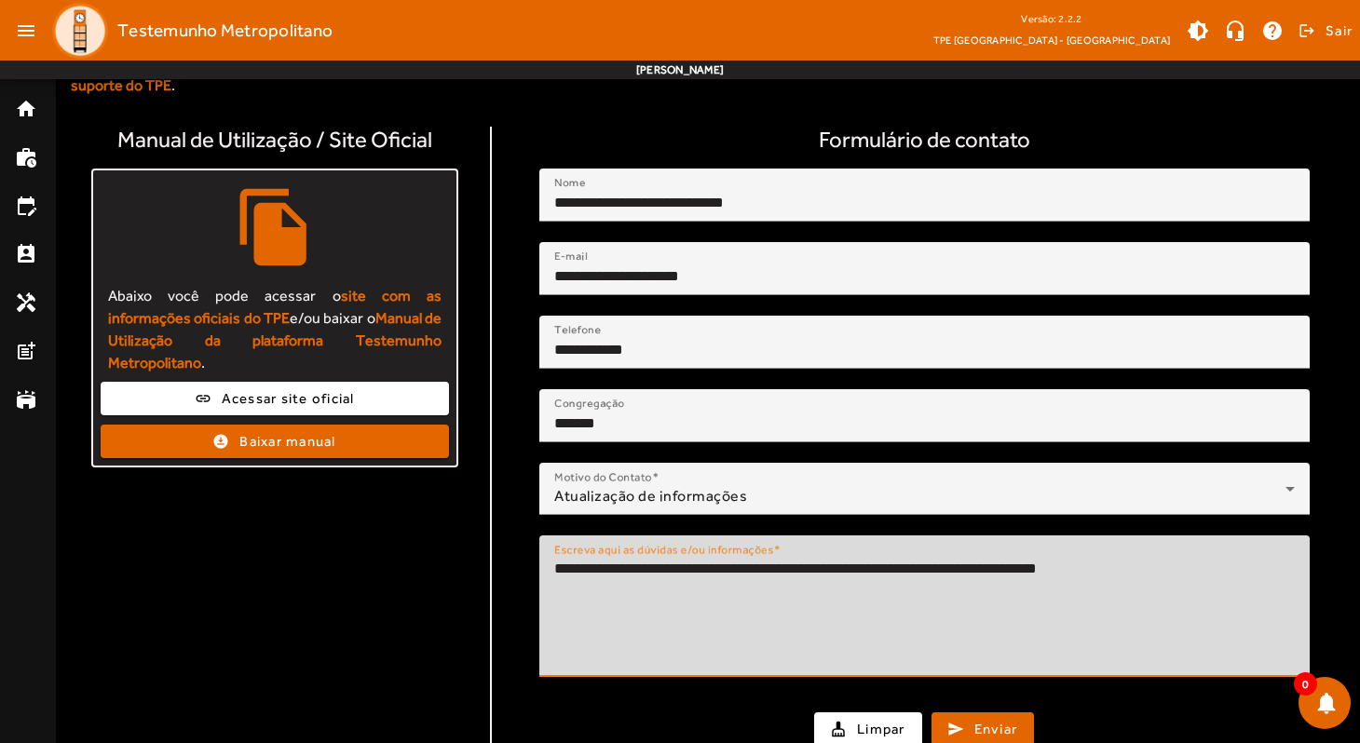
scroll to position [125, 0]
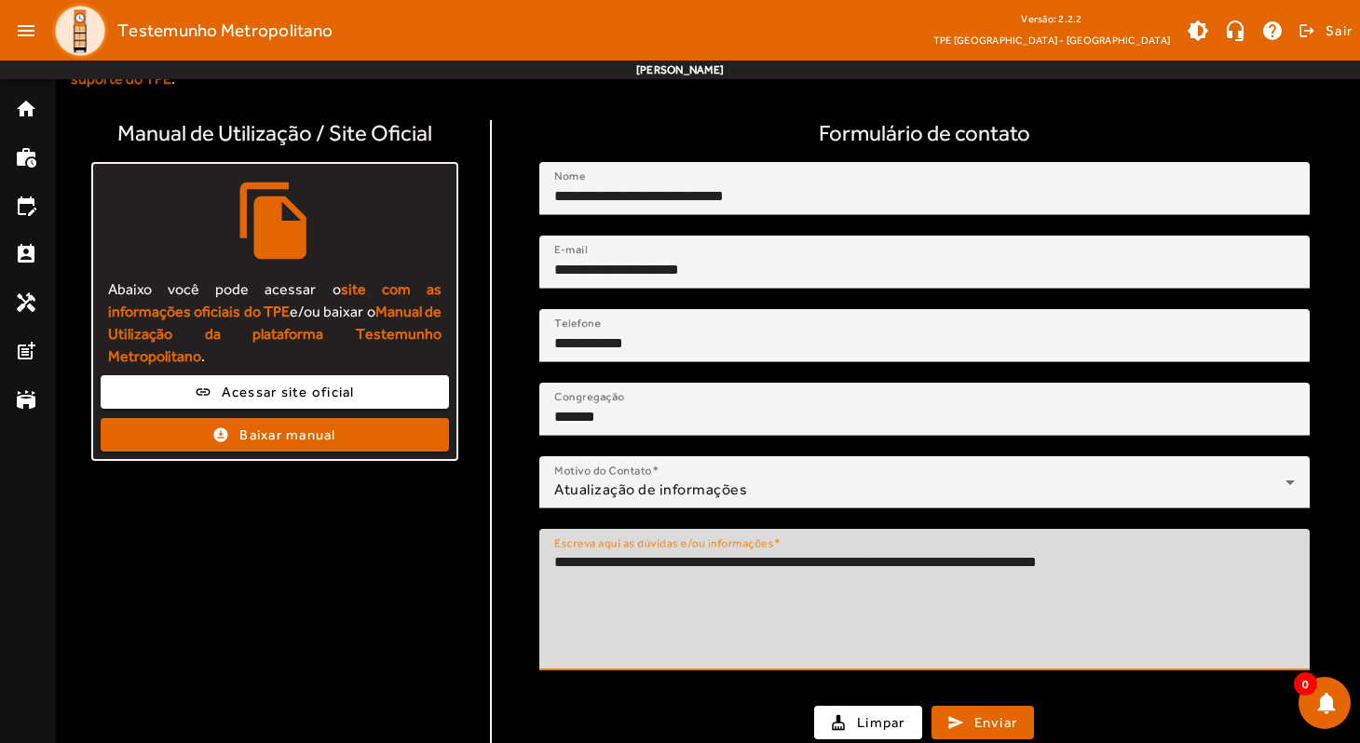
click at [646, 560] on textarea "**********" at bounding box center [924, 608] width 741 height 112
type textarea "**********"
click at [977, 719] on span "Enviar" at bounding box center [996, 723] width 44 height 21
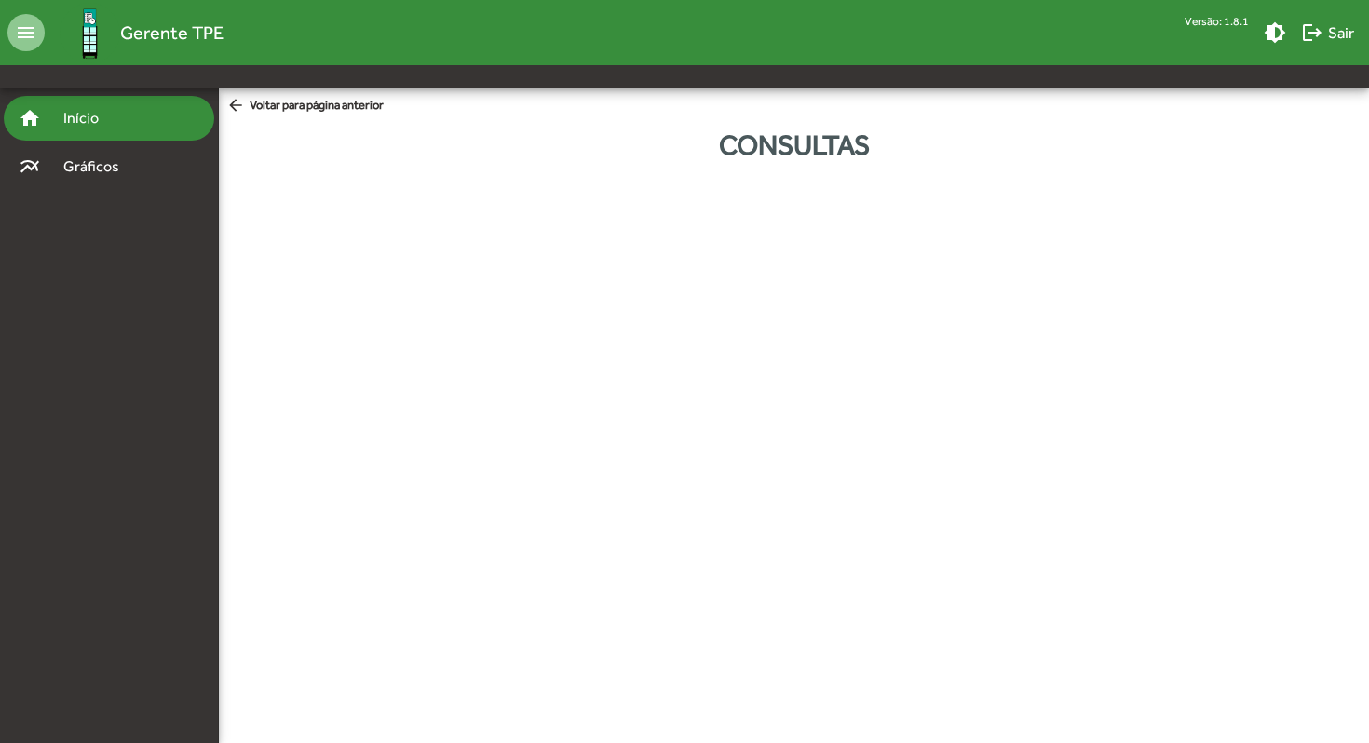
click at [89, 124] on span "Início" at bounding box center [89, 118] width 74 height 22
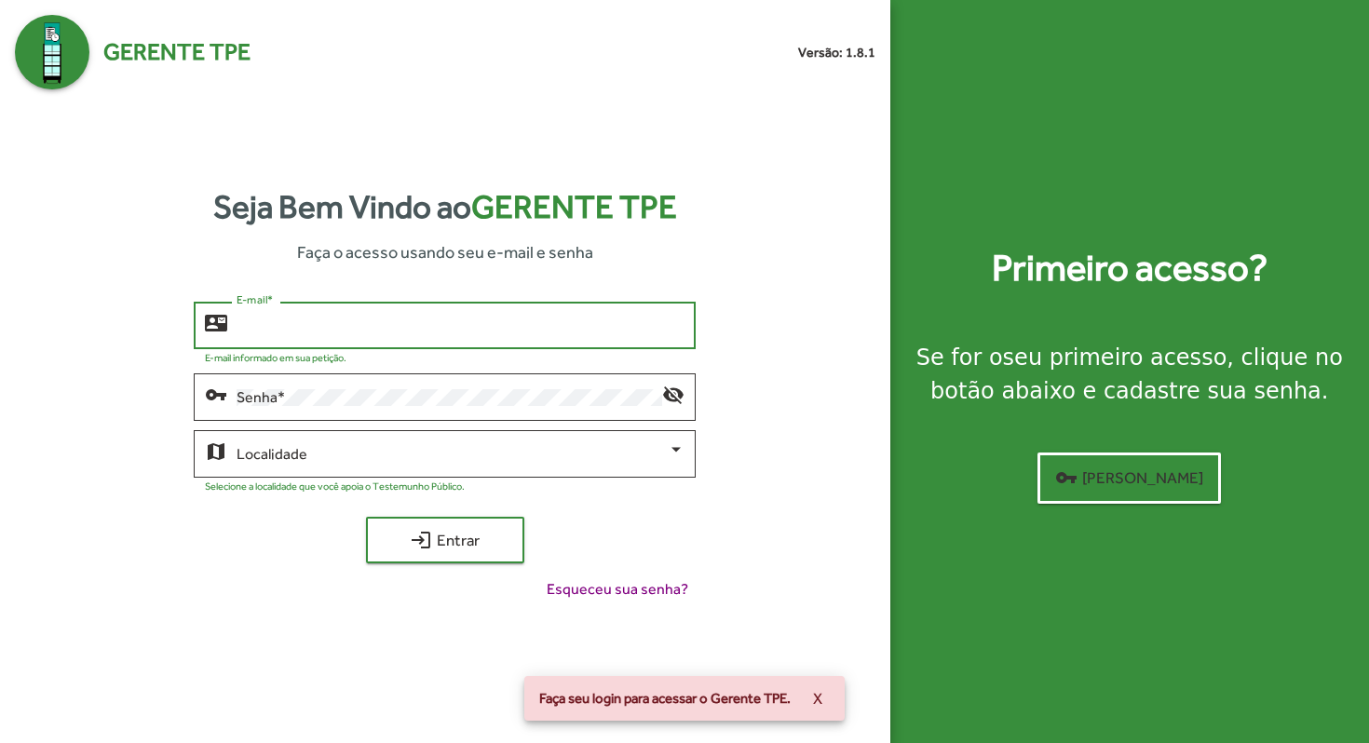
click at [317, 320] on input "E-mail *" at bounding box center [461, 326] width 448 height 17
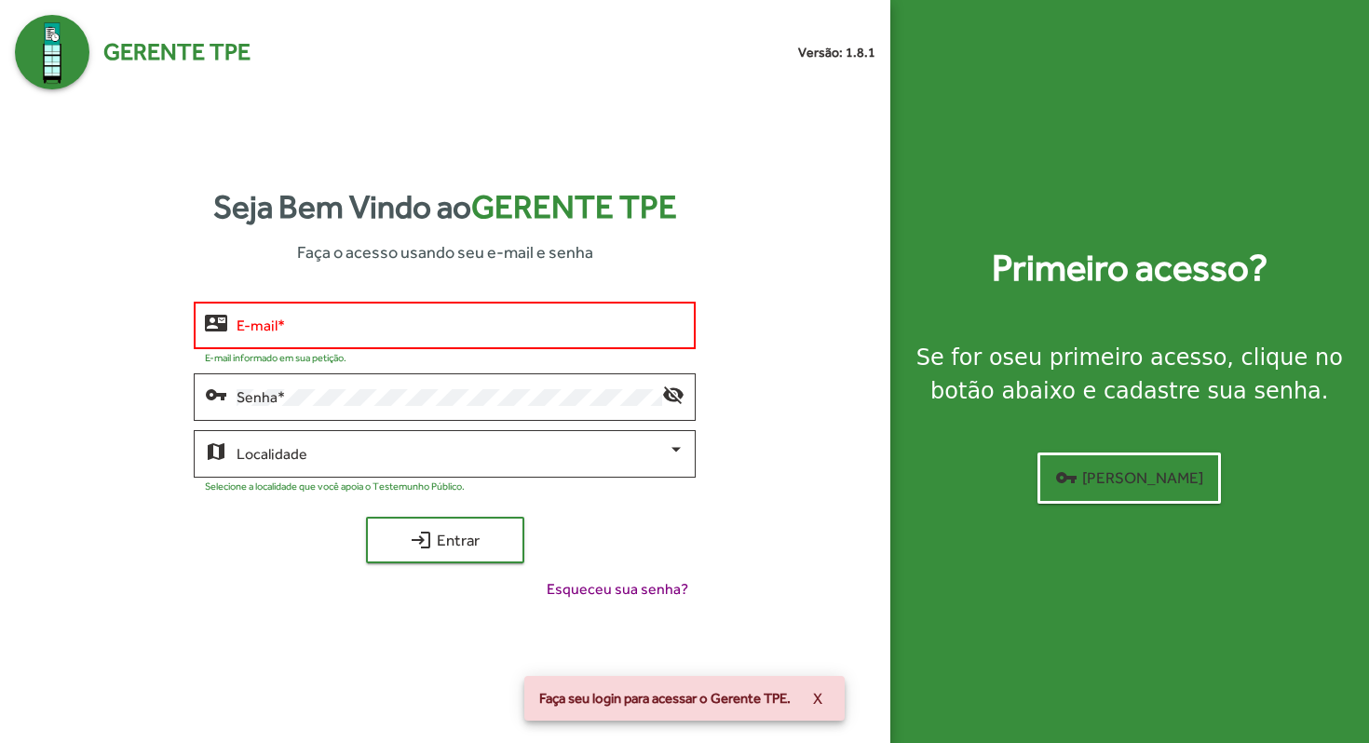
type input "**********"
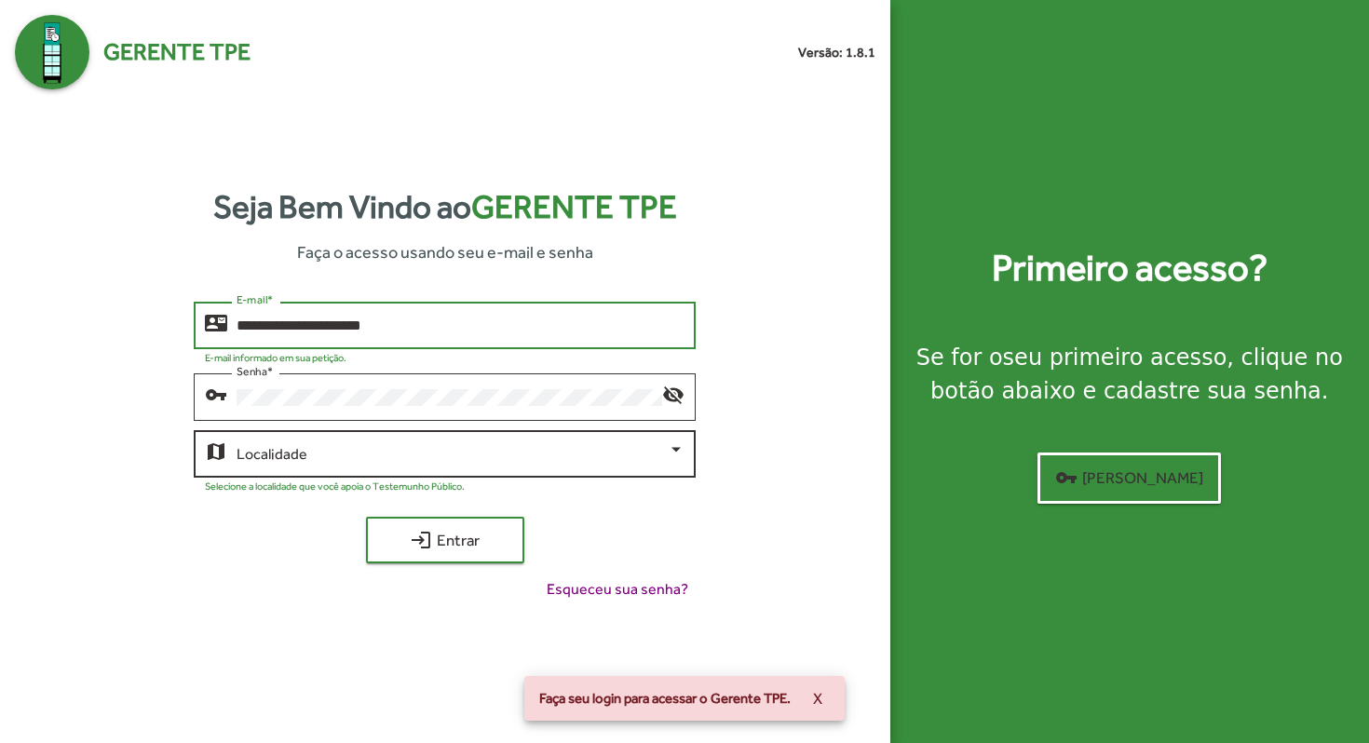
click at [356, 456] on span at bounding box center [452, 454] width 431 height 17
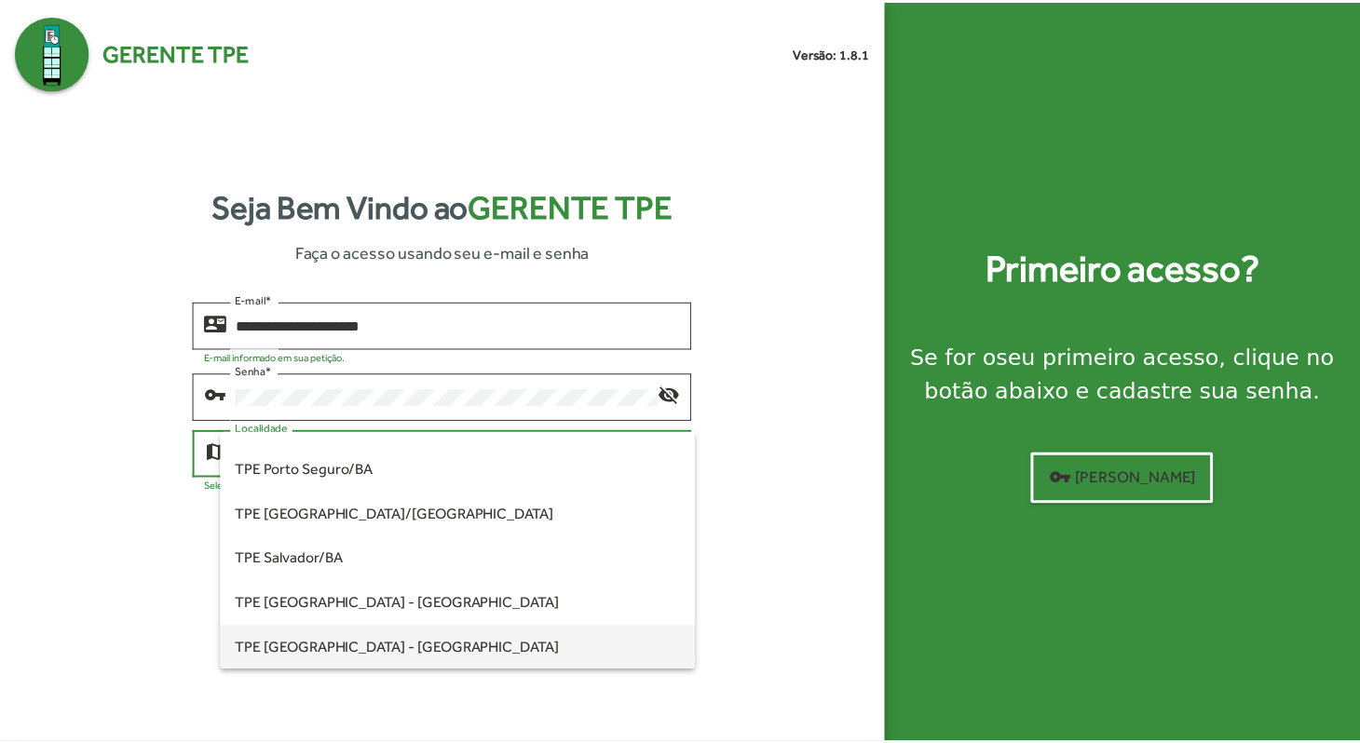
scroll to position [432, 0]
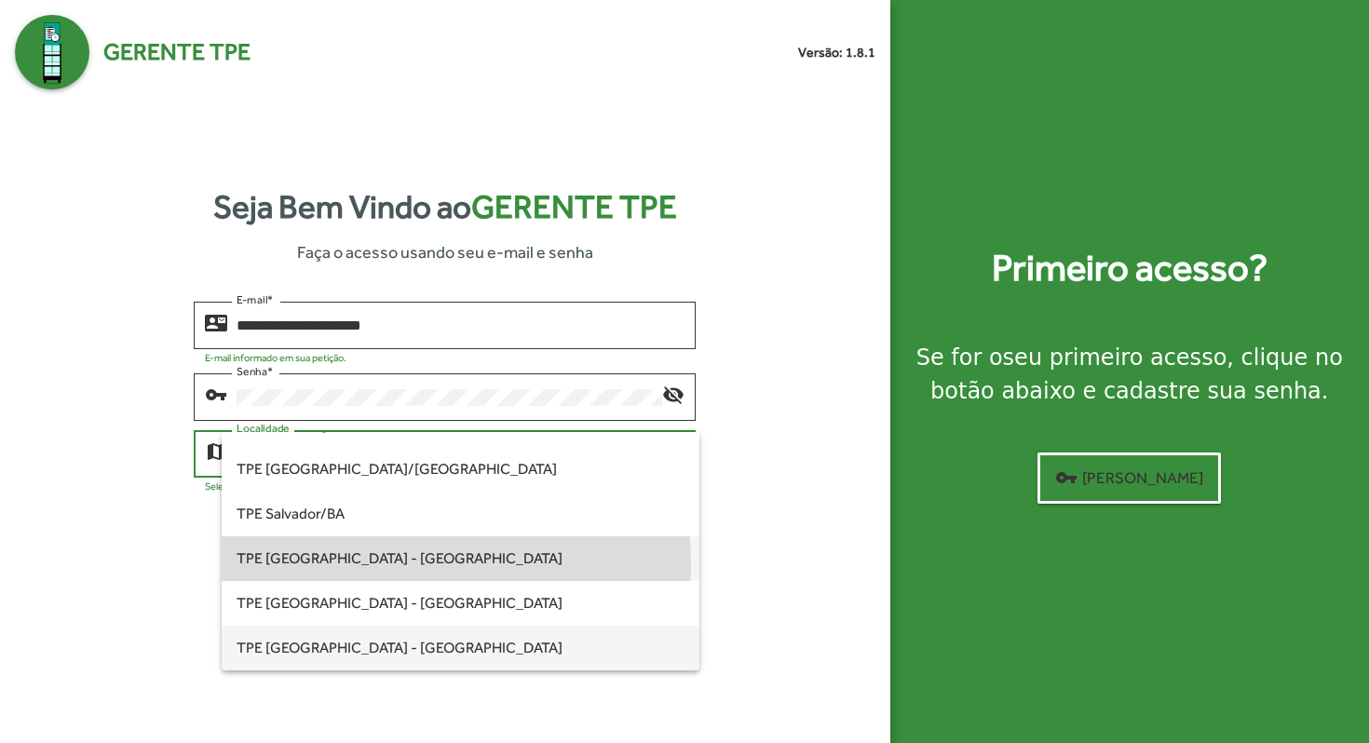
click at [376, 565] on span "TPE [GEOGRAPHIC_DATA] - [GEOGRAPHIC_DATA]" at bounding box center [461, 559] width 448 height 45
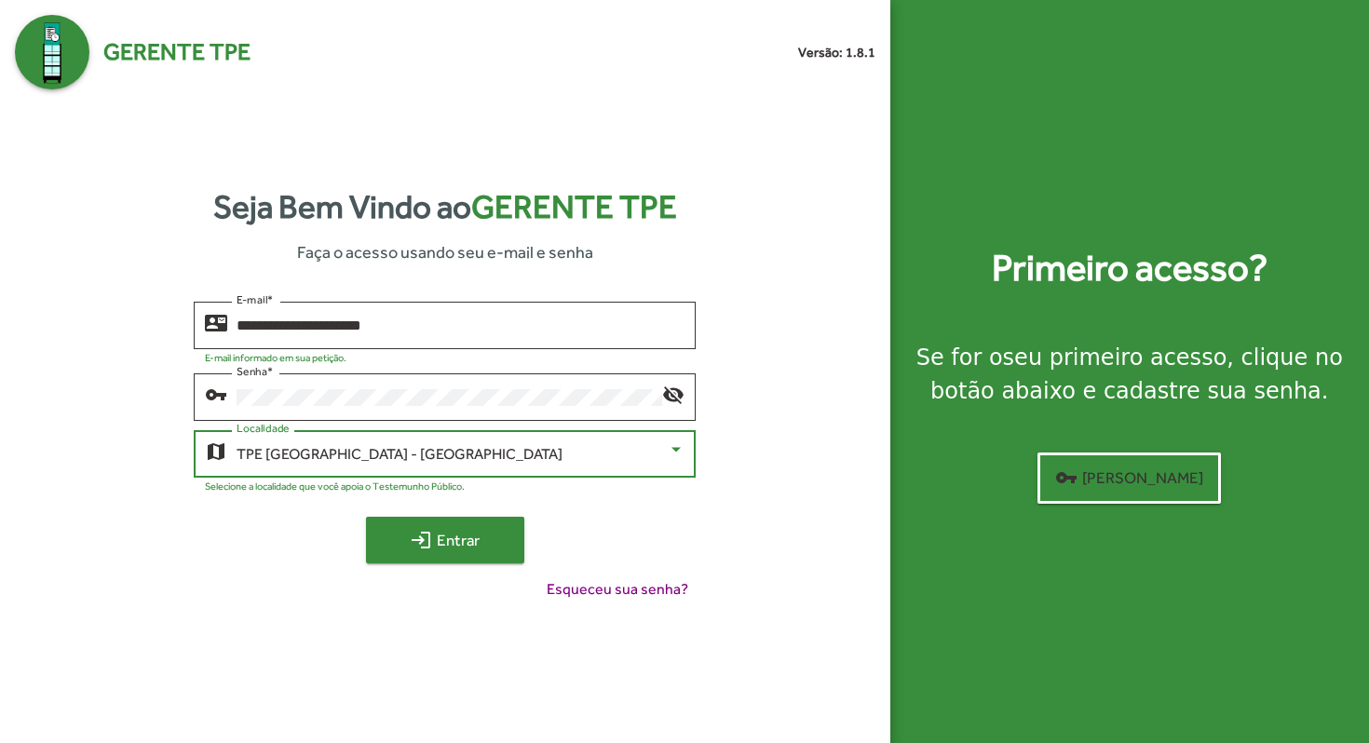
click at [437, 545] on span "login Entrar" at bounding box center [445, 541] width 125 height 34
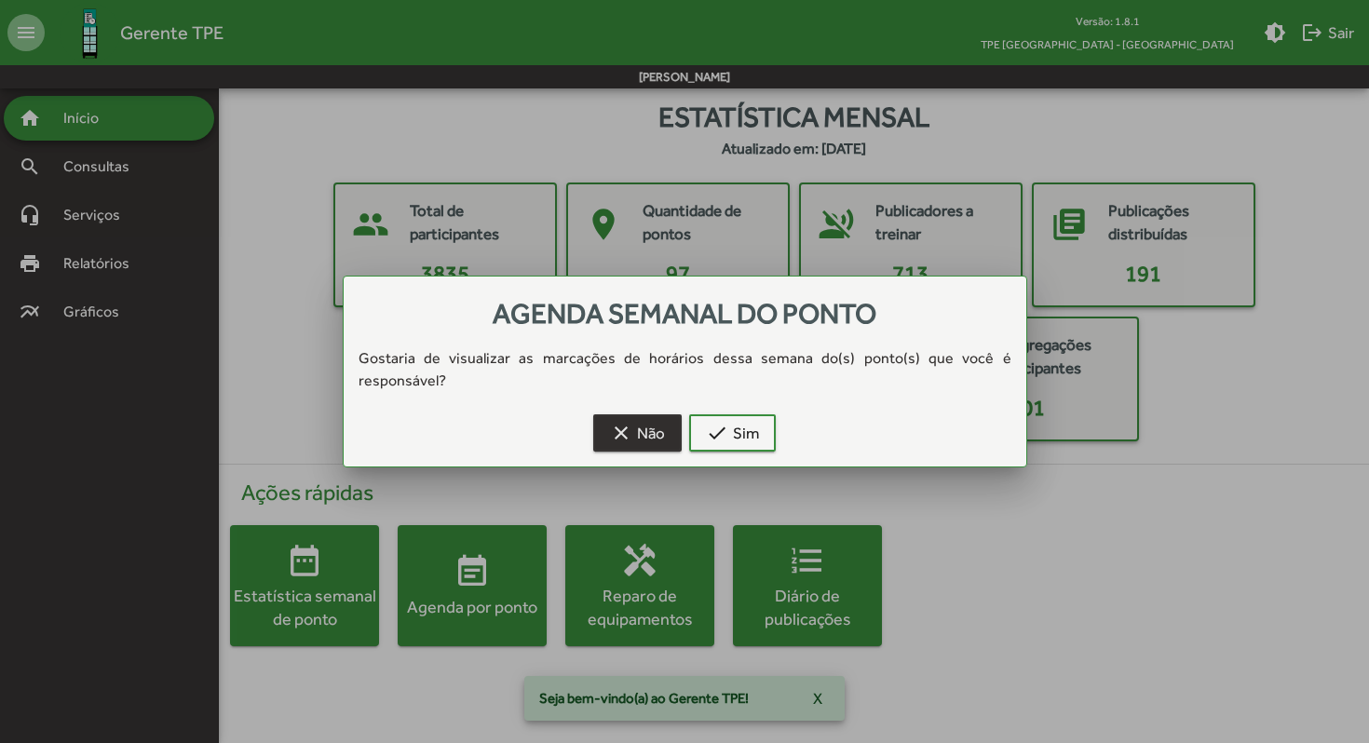
click at [634, 420] on span "clear Não" at bounding box center [637, 433] width 55 height 34
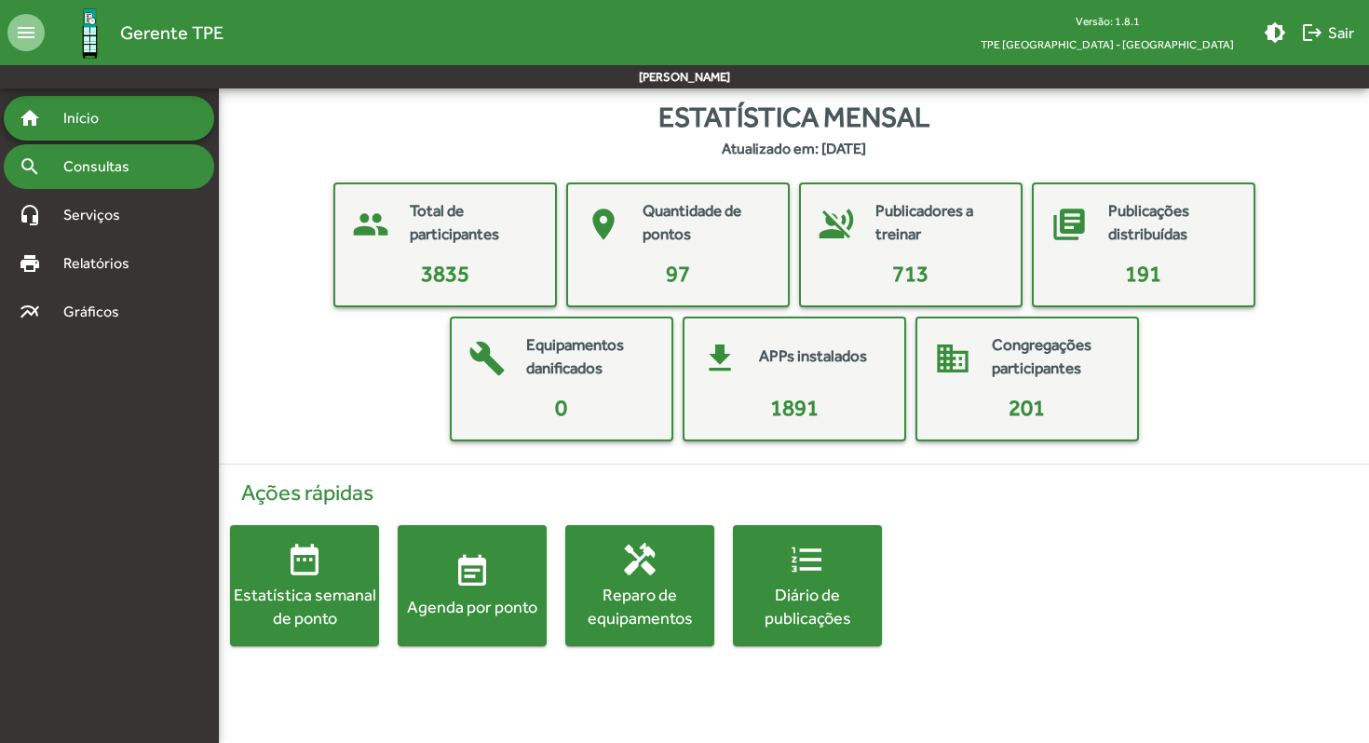
click at [88, 164] on span "Consultas" at bounding box center [103, 167] width 102 height 22
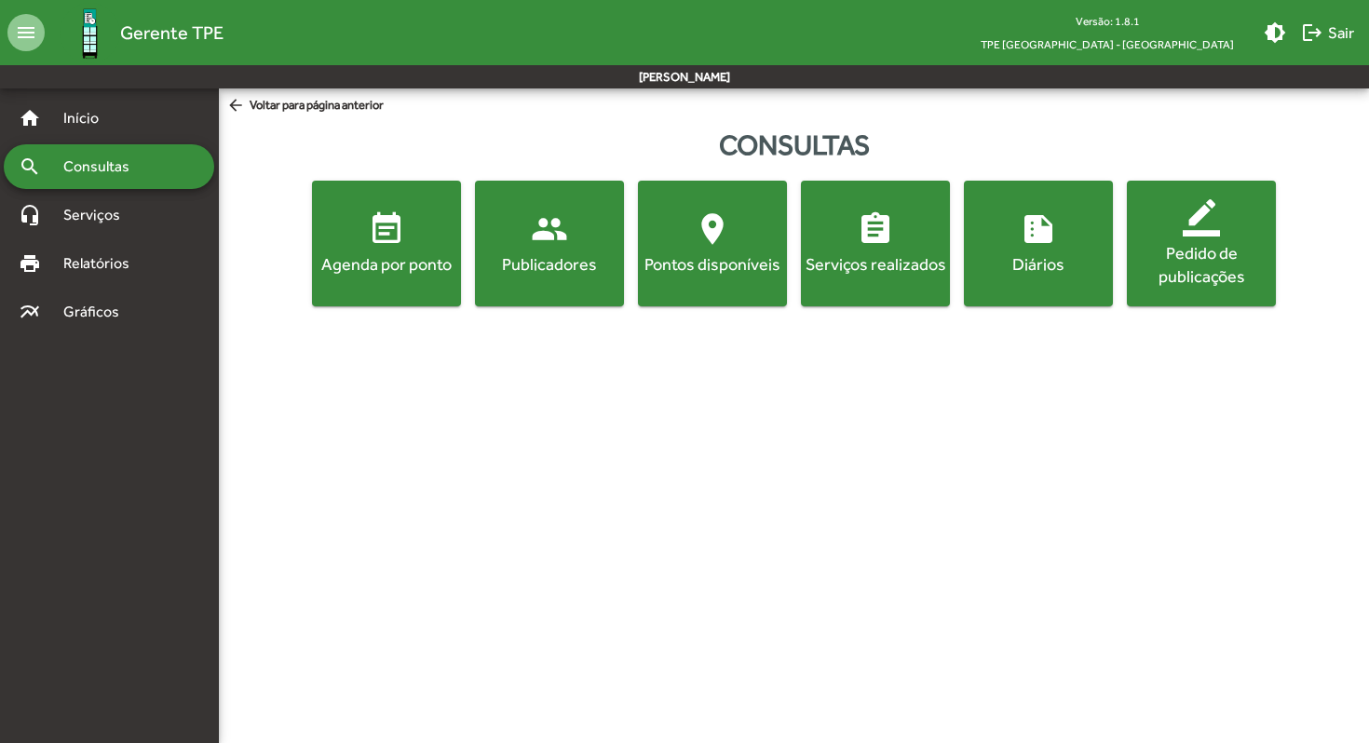
click at [555, 233] on mat-icon "people" at bounding box center [549, 229] width 37 height 37
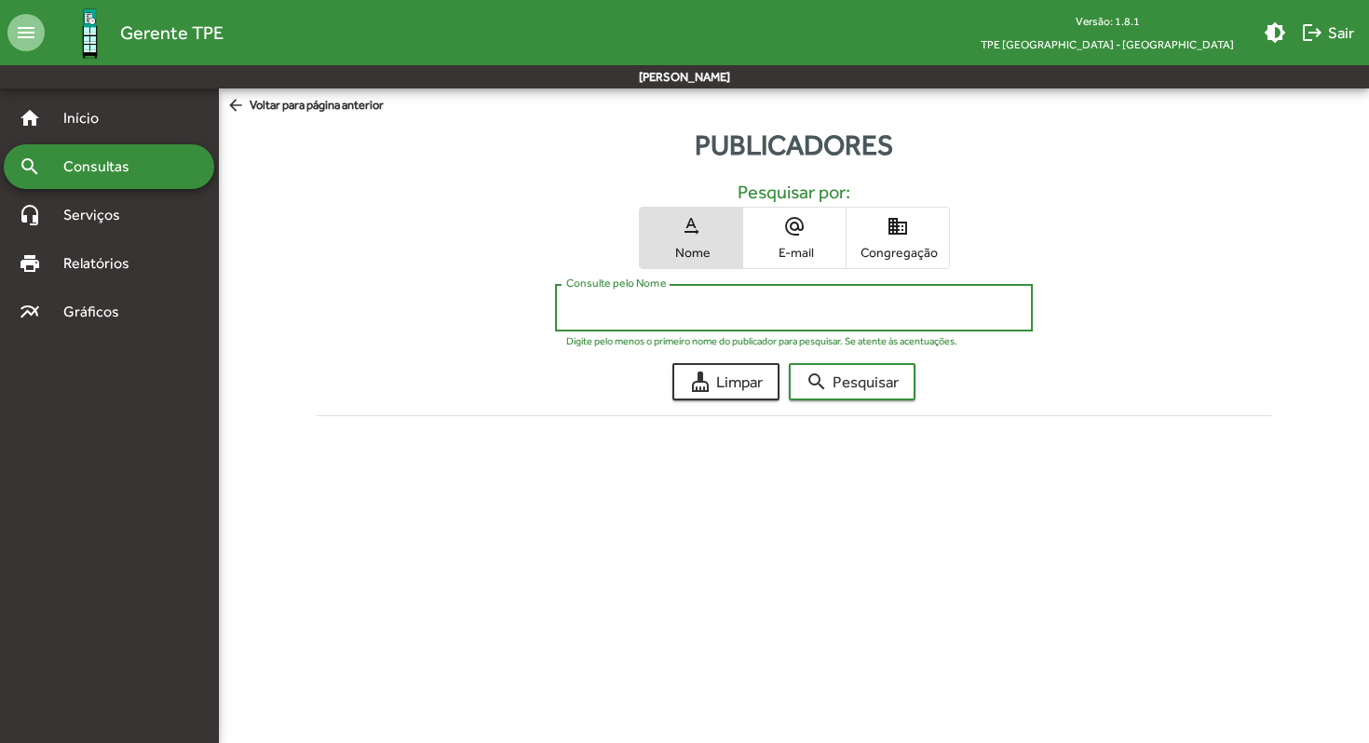
click at [715, 314] on input "Consulte pelo Nome" at bounding box center [794, 308] width 456 height 17
type input "**********"
click at [856, 386] on span "search Pesquisar" at bounding box center [852, 382] width 93 height 34
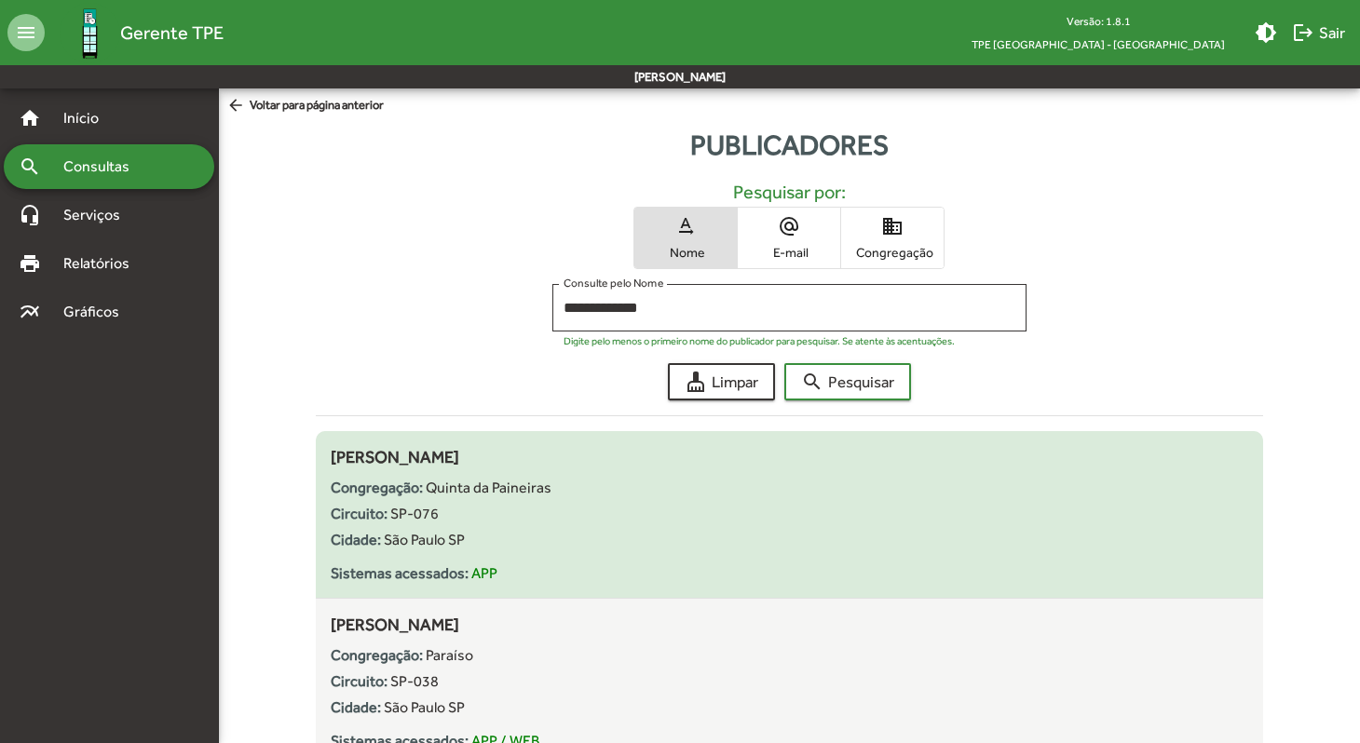
click at [620, 513] on div "Circuito: SP-076" at bounding box center [790, 514] width 918 height 22
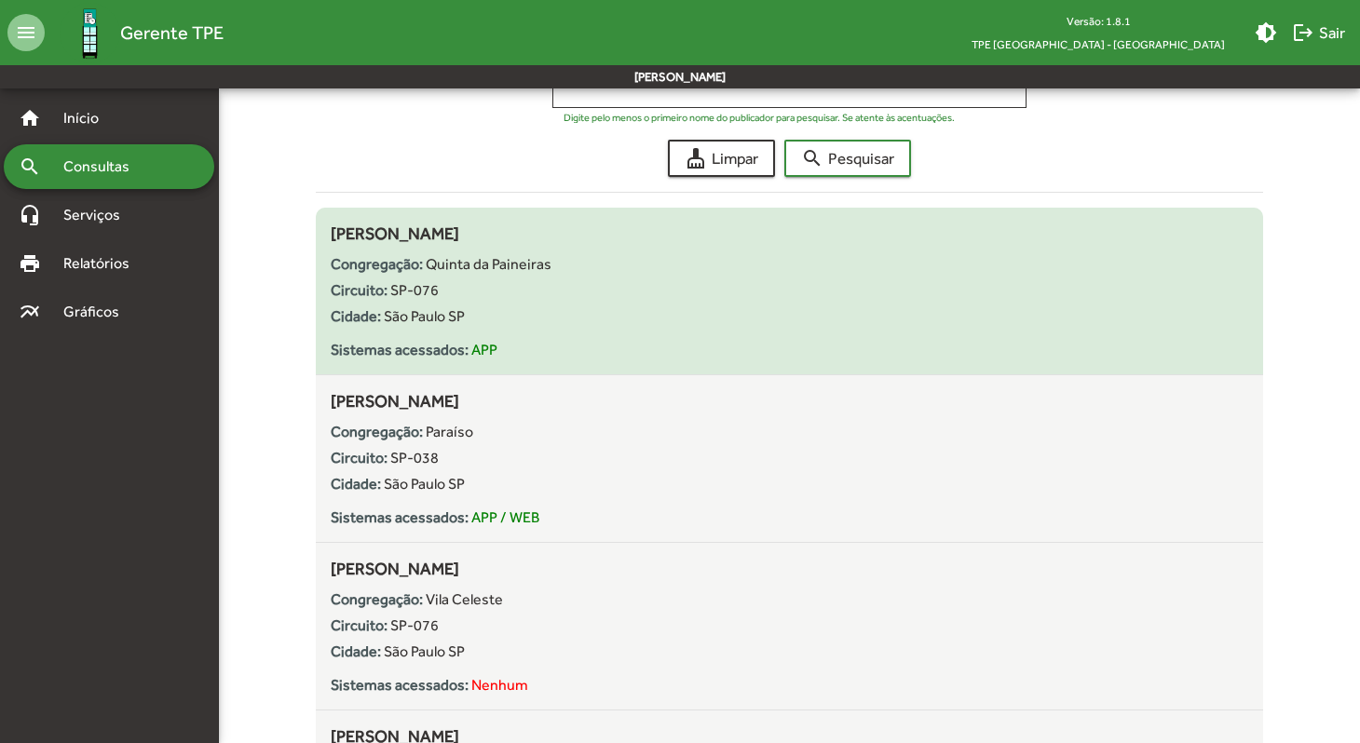
scroll to position [186, 0]
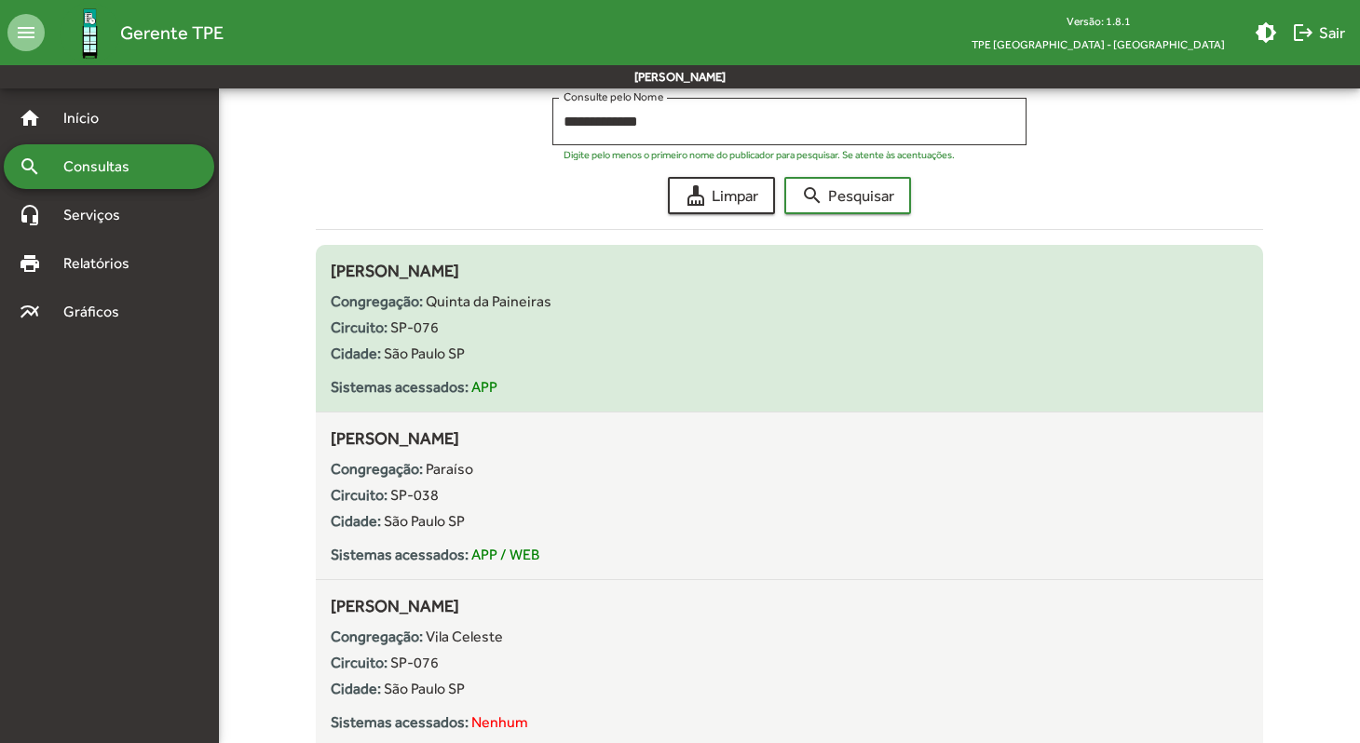
click at [620, 513] on div "Cidade: [GEOGRAPHIC_DATA] [GEOGRAPHIC_DATA]" at bounding box center [790, 522] width 918 height 22
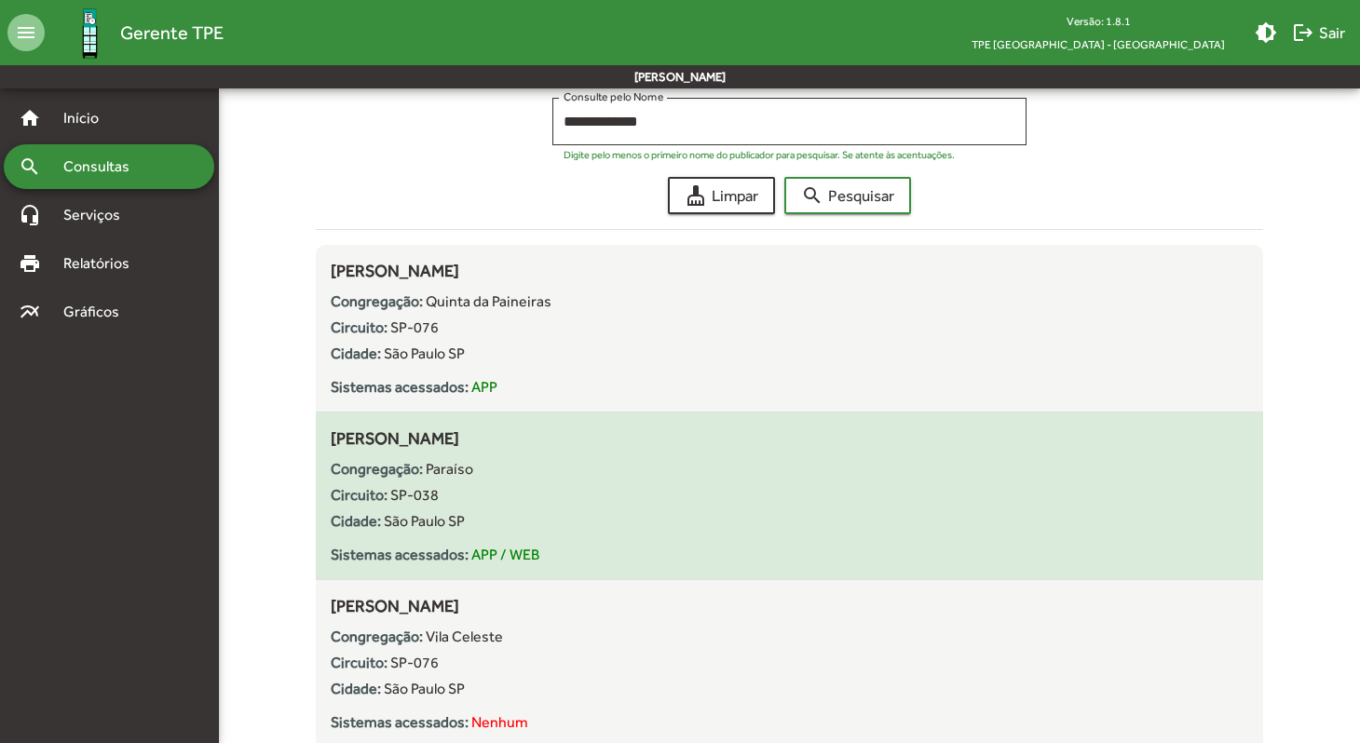
click at [424, 444] on span "[PERSON_NAME]" at bounding box center [395, 439] width 129 height 20
click at [521, 467] on div "Congregação: Paraíso" at bounding box center [790, 469] width 918 height 22
click at [601, 523] on div "Cidade: [GEOGRAPHIC_DATA] [GEOGRAPHIC_DATA]" at bounding box center [790, 522] width 918 height 22
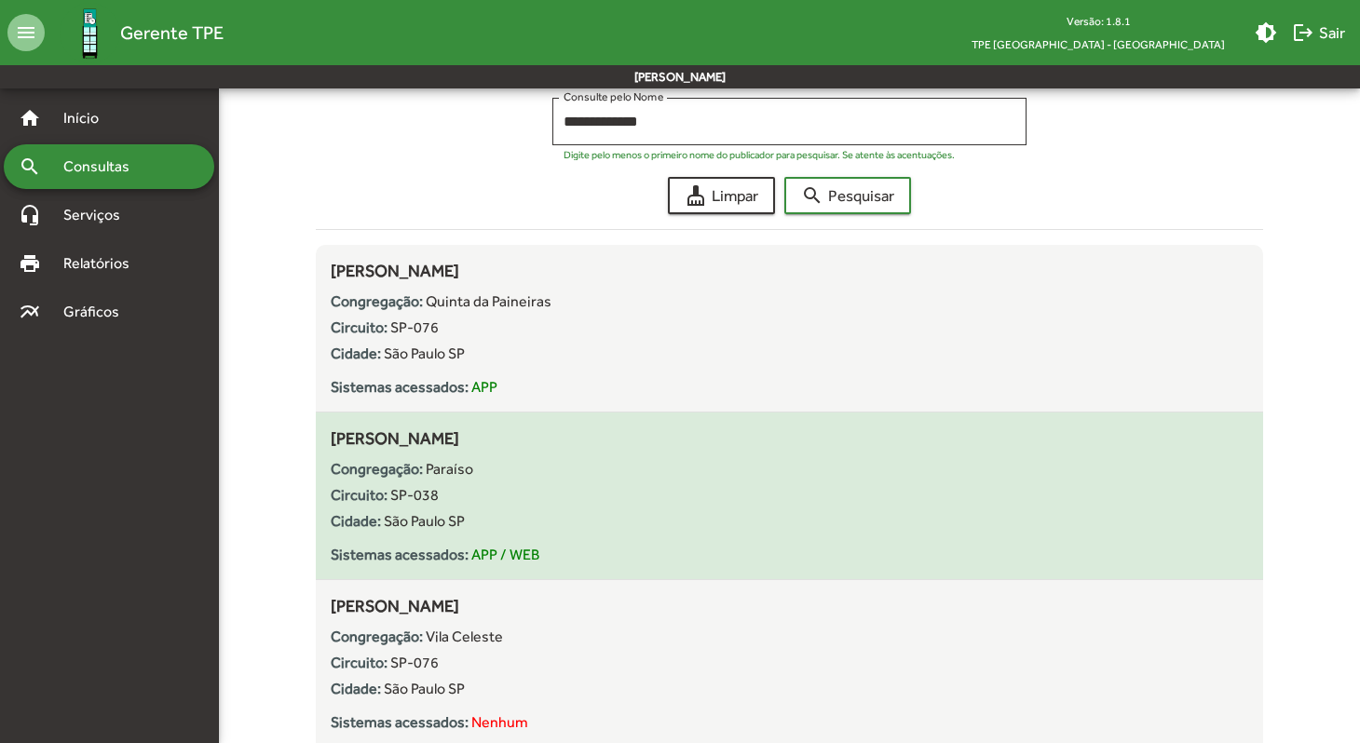
click at [426, 499] on span "SP-038" at bounding box center [414, 495] width 48 height 18
click at [727, 541] on div "Congregação: Paraíso Circuito: SP-038 Cidade: [GEOGRAPHIC_DATA] Sistemas acessa…" at bounding box center [790, 509] width 918 height 116
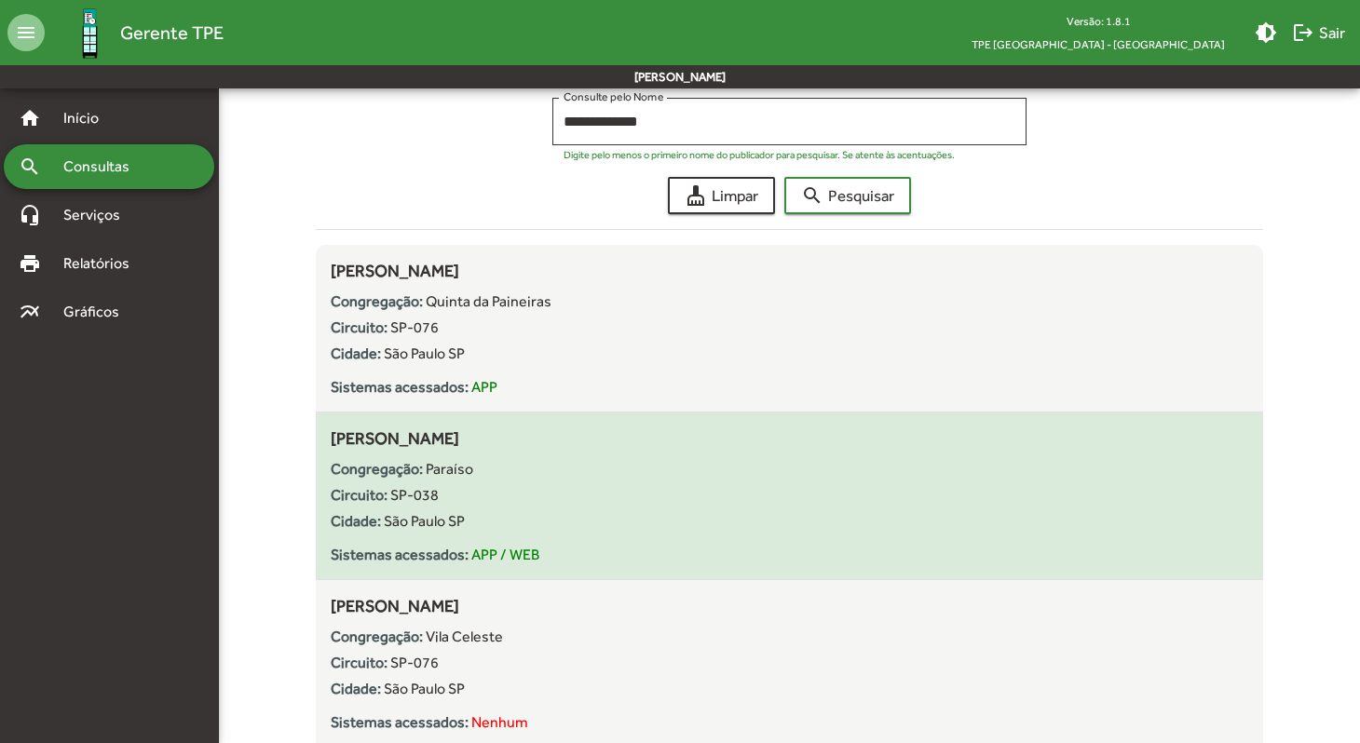
click at [739, 480] on div "Congregação: Paraíso" at bounding box center [790, 469] width 918 height 22
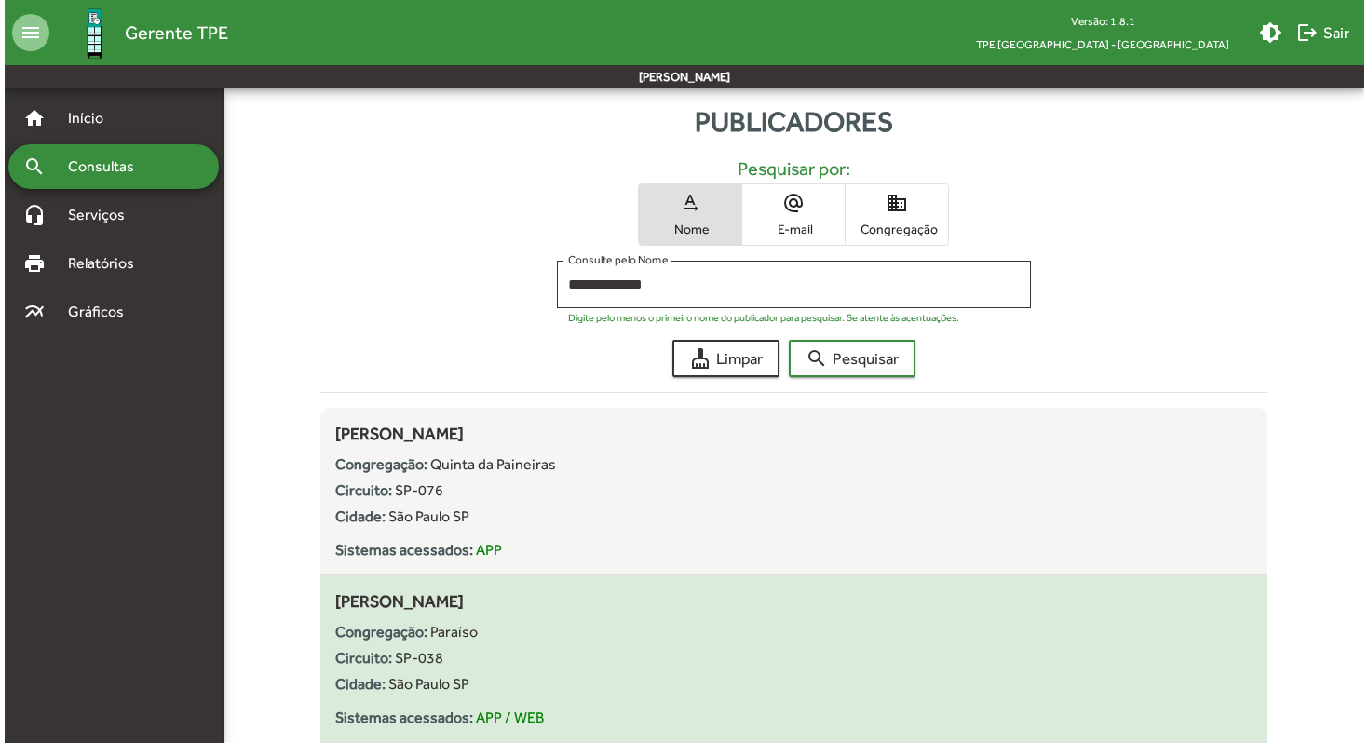
scroll to position [0, 0]
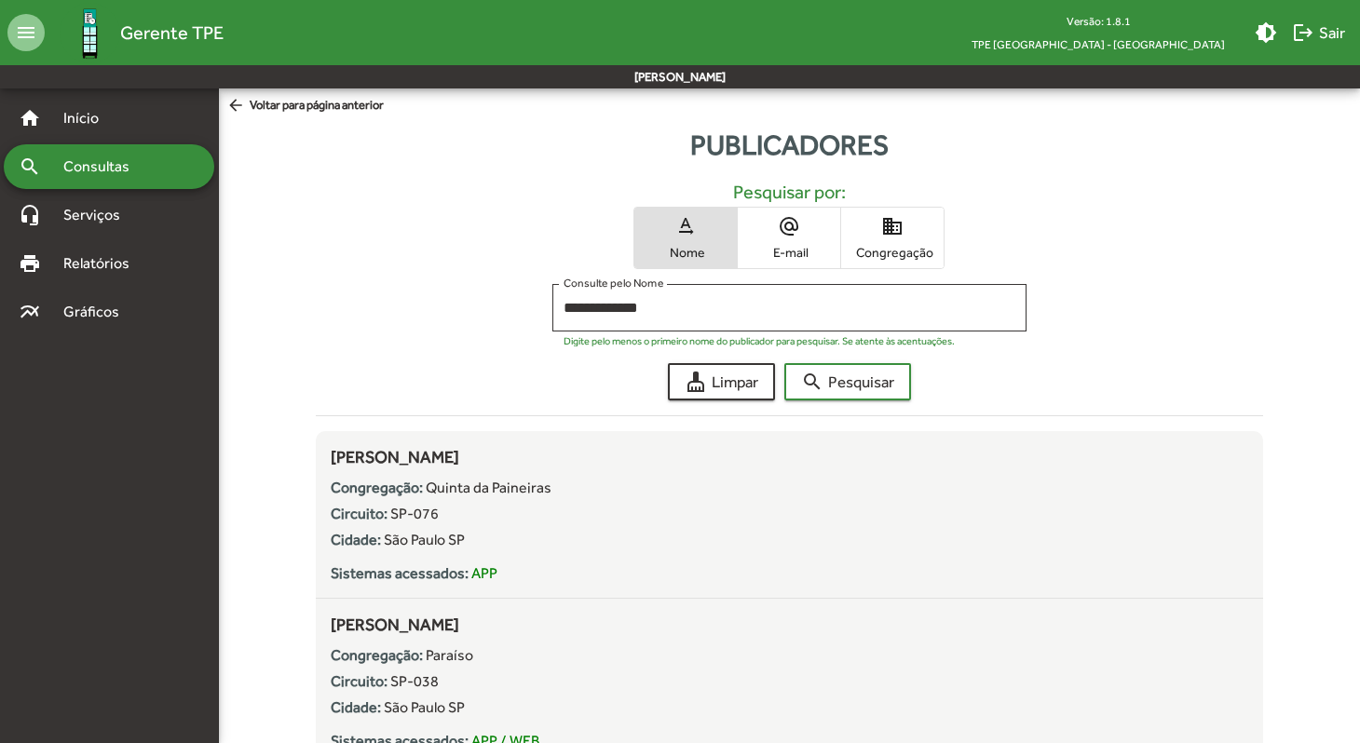
click at [782, 233] on mat-icon "alternate_email" at bounding box center [789, 226] width 22 height 22
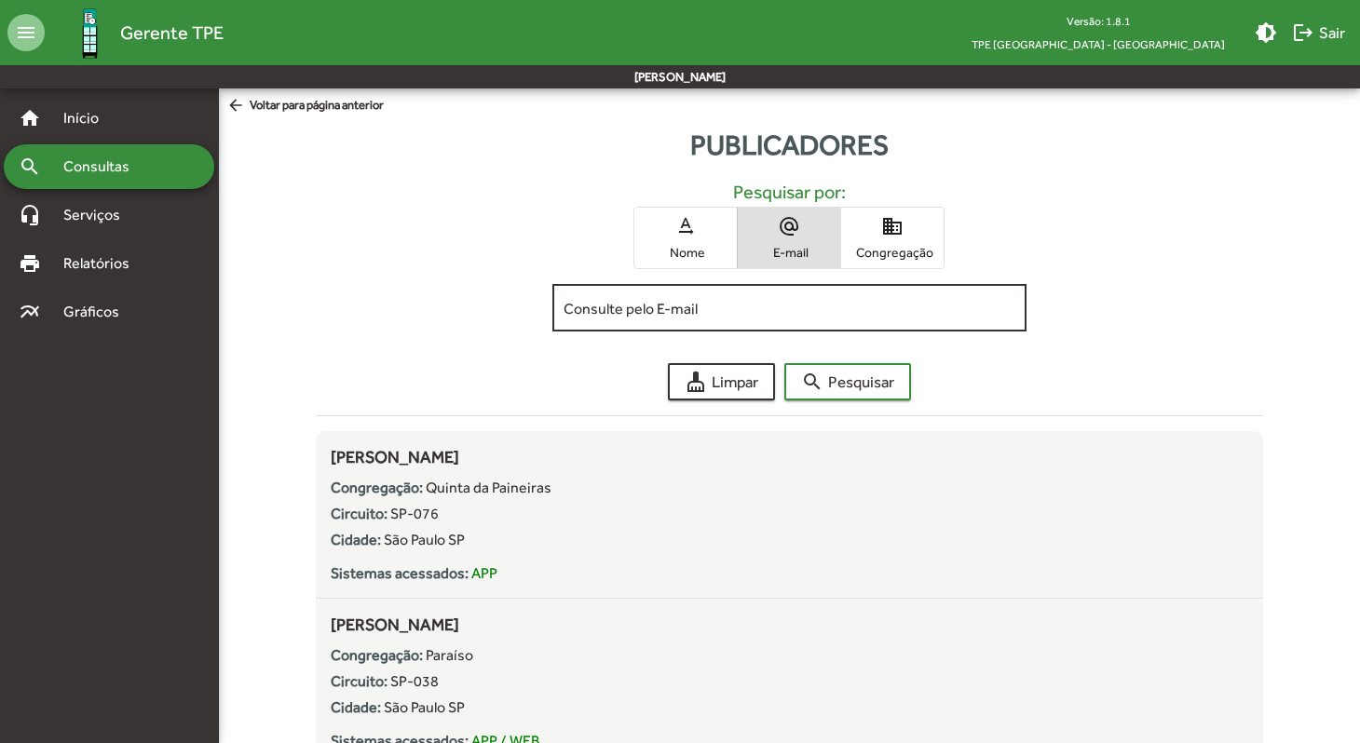
click at [630, 310] on input "Consulte pelo E-mail" at bounding box center [789, 308] width 451 height 17
type input "*"
click at [784, 363] on button "search Pesquisar" at bounding box center [847, 381] width 127 height 37
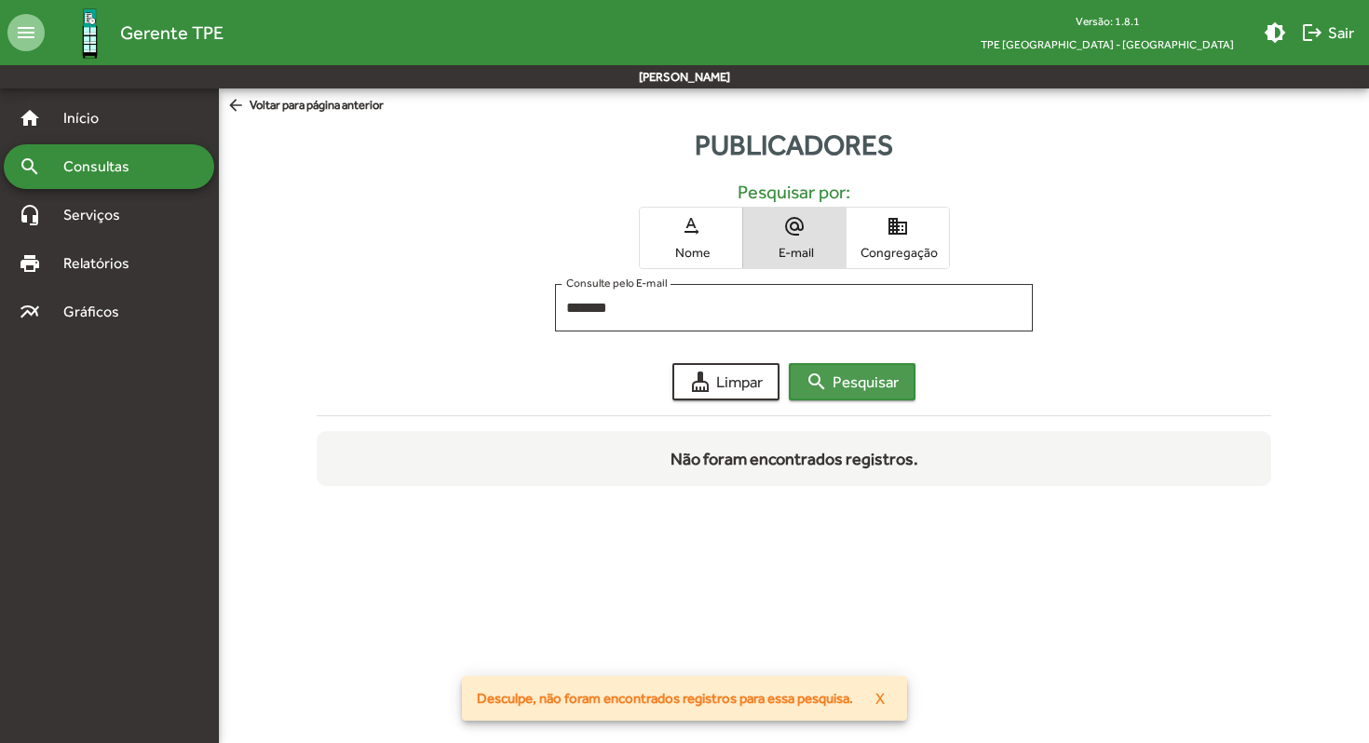
click at [856, 374] on span "search Pesquisar" at bounding box center [852, 382] width 93 height 34
click at [635, 309] on input "*******" at bounding box center [794, 308] width 456 height 17
type input "*"
click at [394, 133] on div "Publicadores" at bounding box center [794, 145] width 1151 height 42
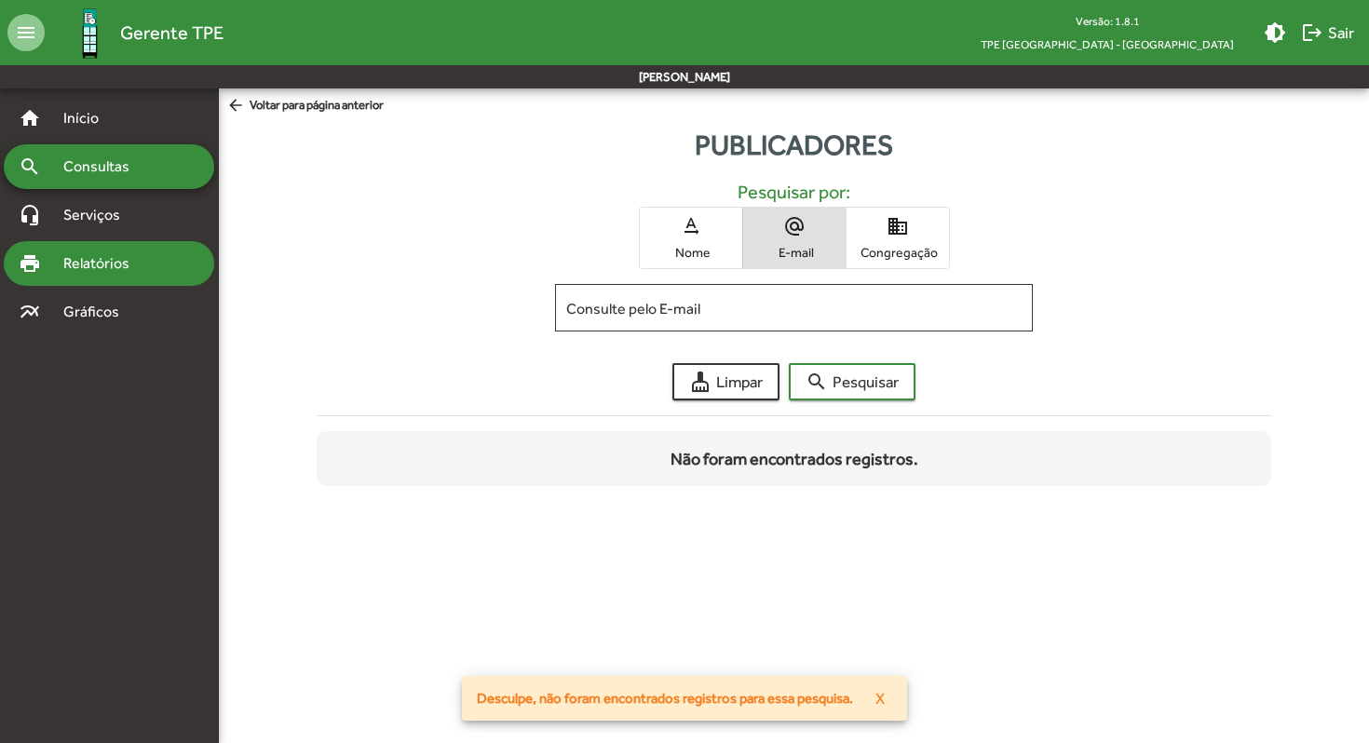
click at [114, 260] on span "Relatórios" at bounding box center [103, 263] width 102 height 22
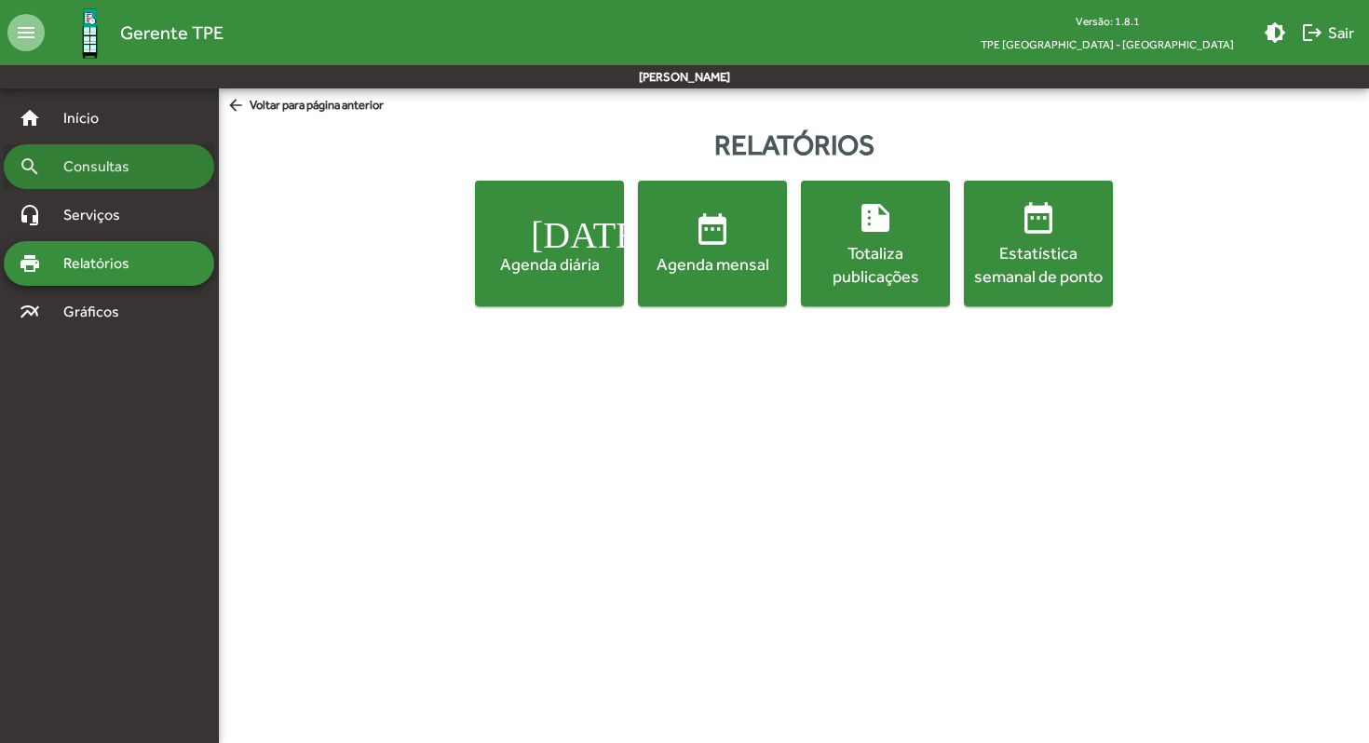
click at [52, 170] on span "Consultas" at bounding box center [103, 167] width 102 height 22
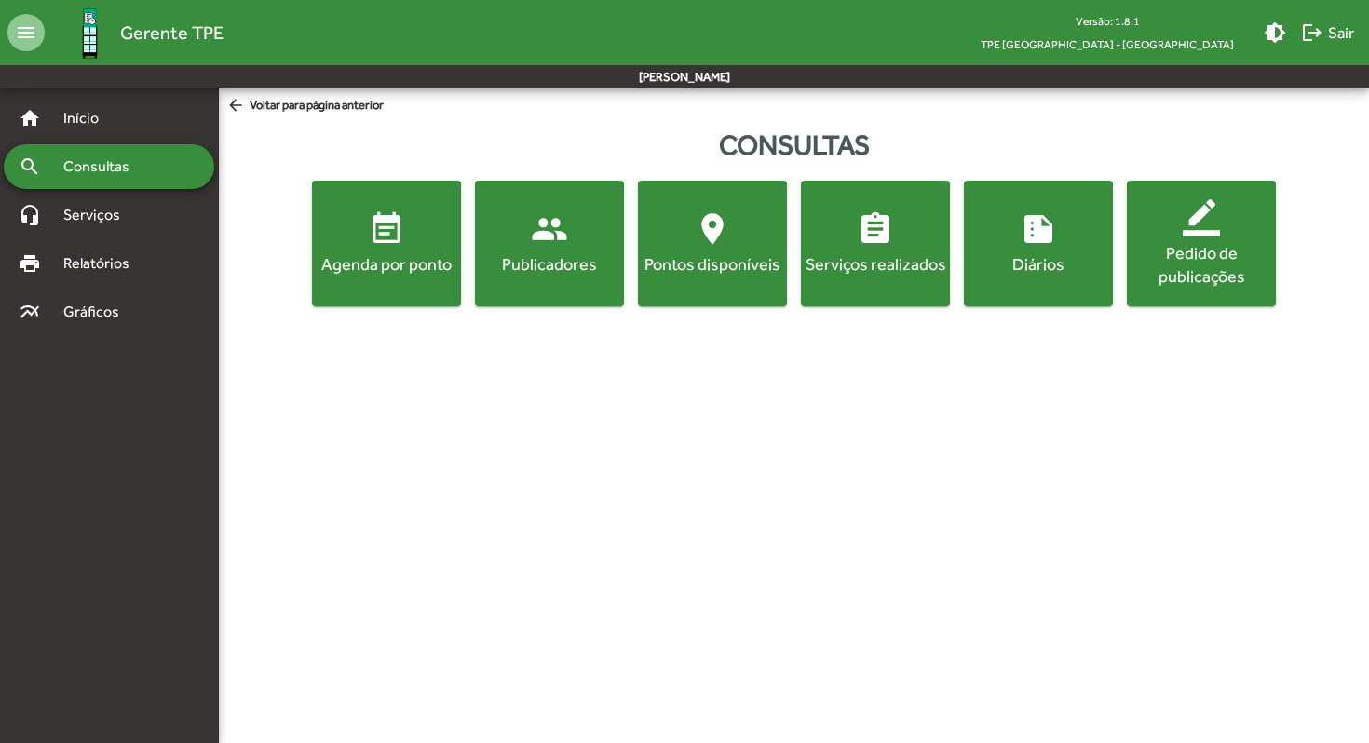
click at [1057, 233] on span "summarize Diários" at bounding box center [1039, 243] width 142 height 65
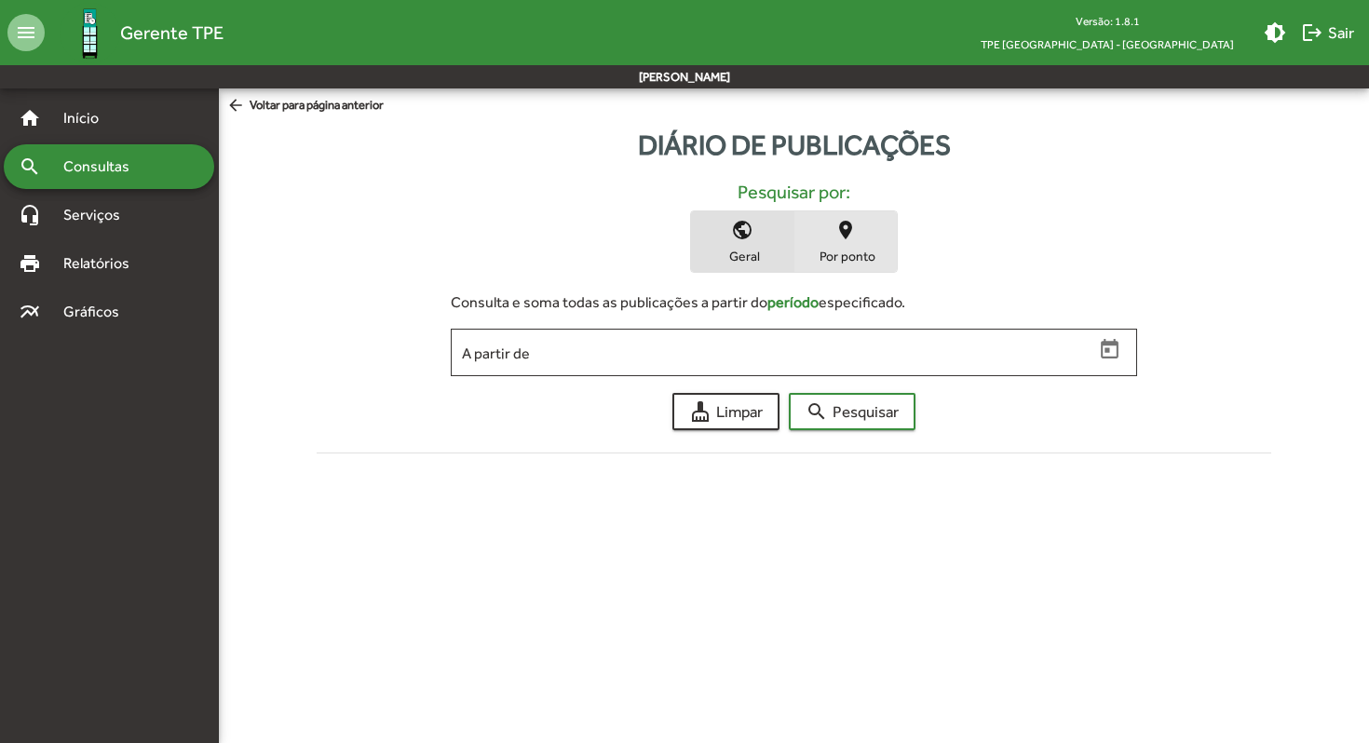
click at [833, 245] on span "place Por ponto" at bounding box center [846, 241] width 102 height 61
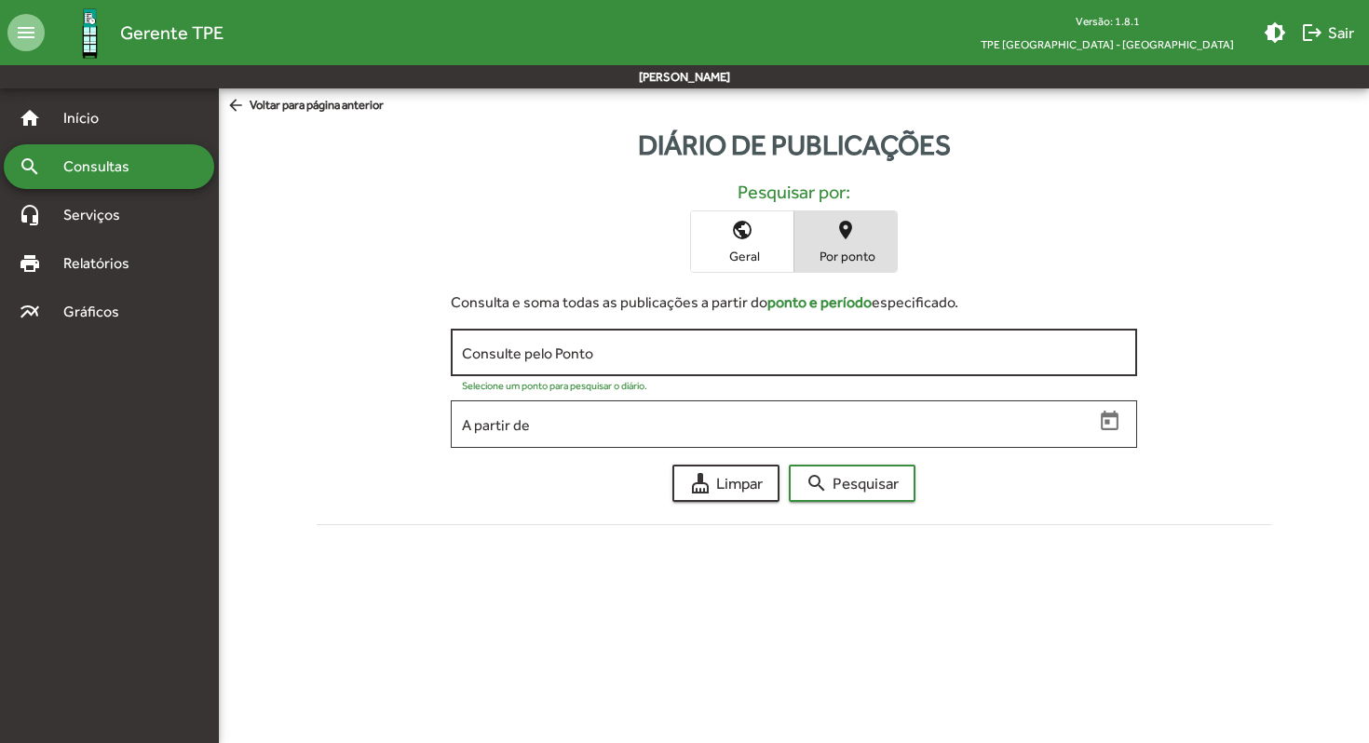
click at [543, 356] on input "Consulte pelo Ponto" at bounding box center [794, 353] width 664 height 17
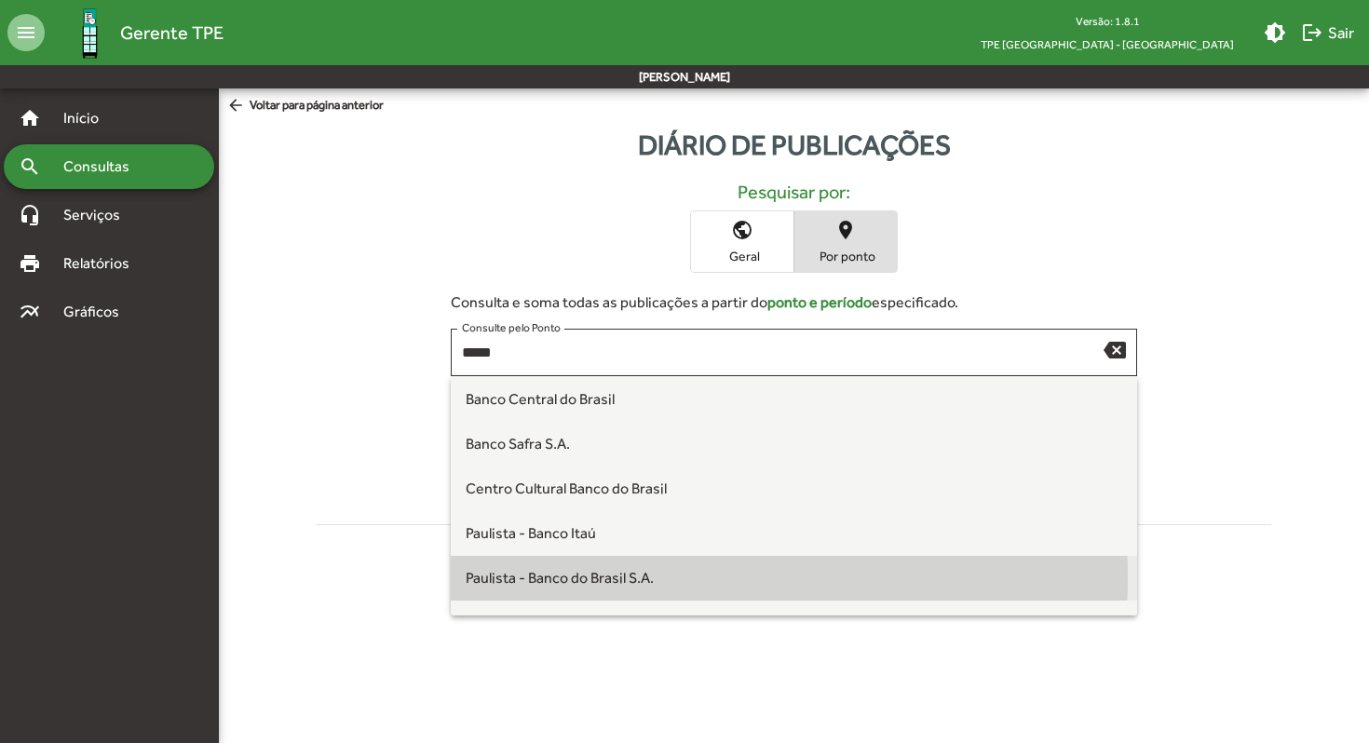
click at [577, 579] on span "Paulista - Banco do Brasil S.A." at bounding box center [560, 578] width 188 height 18
type input "**********"
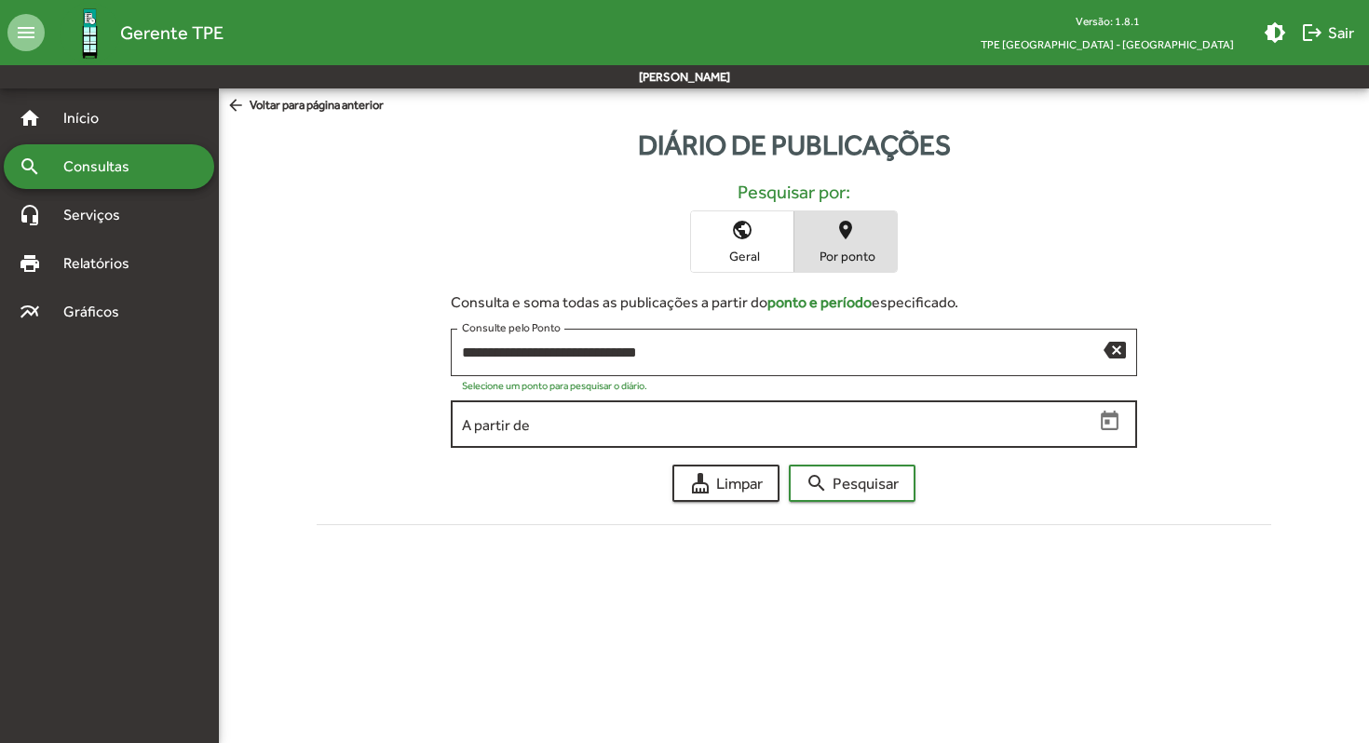
click at [606, 429] on input "A partir de" at bounding box center [778, 424] width 632 height 17
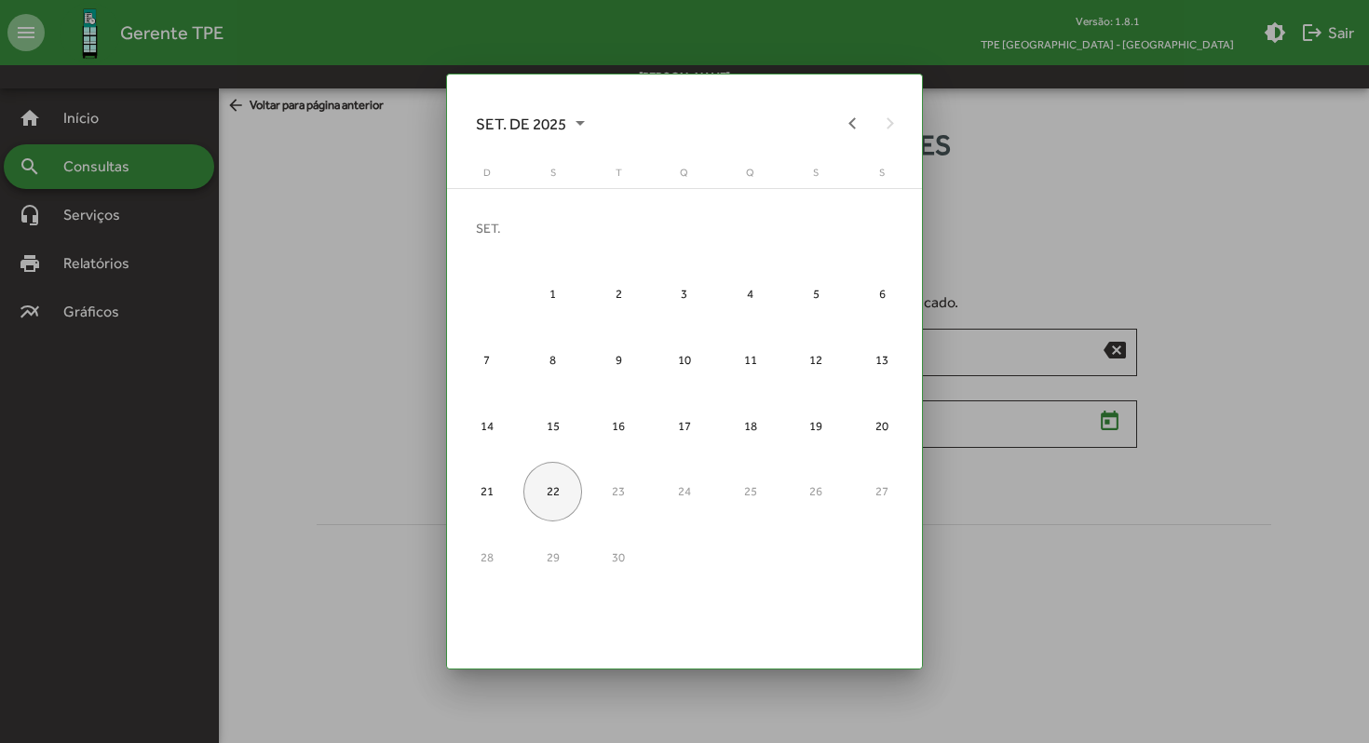
click at [572, 116] on span "SET. DE 2025" at bounding box center [530, 124] width 109 height 34
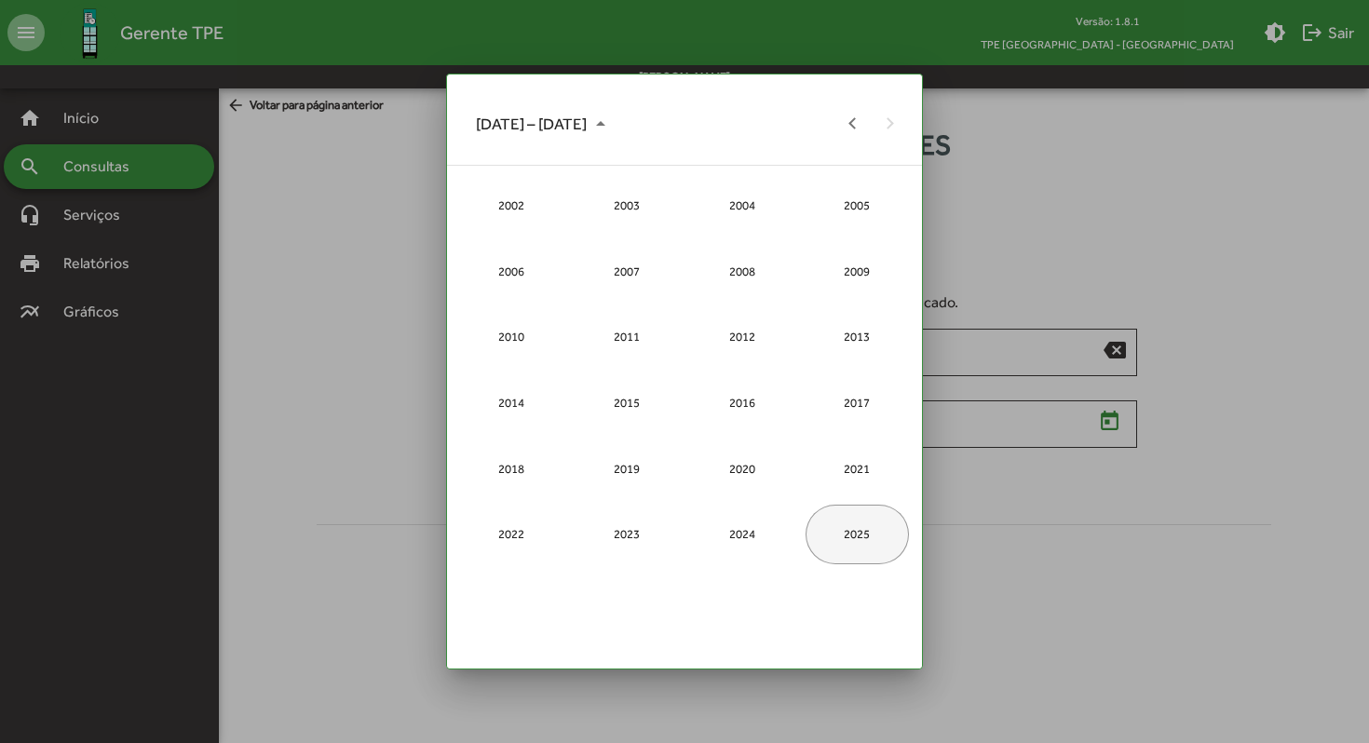
click at [849, 540] on div "2025" at bounding box center [857, 535] width 103 height 60
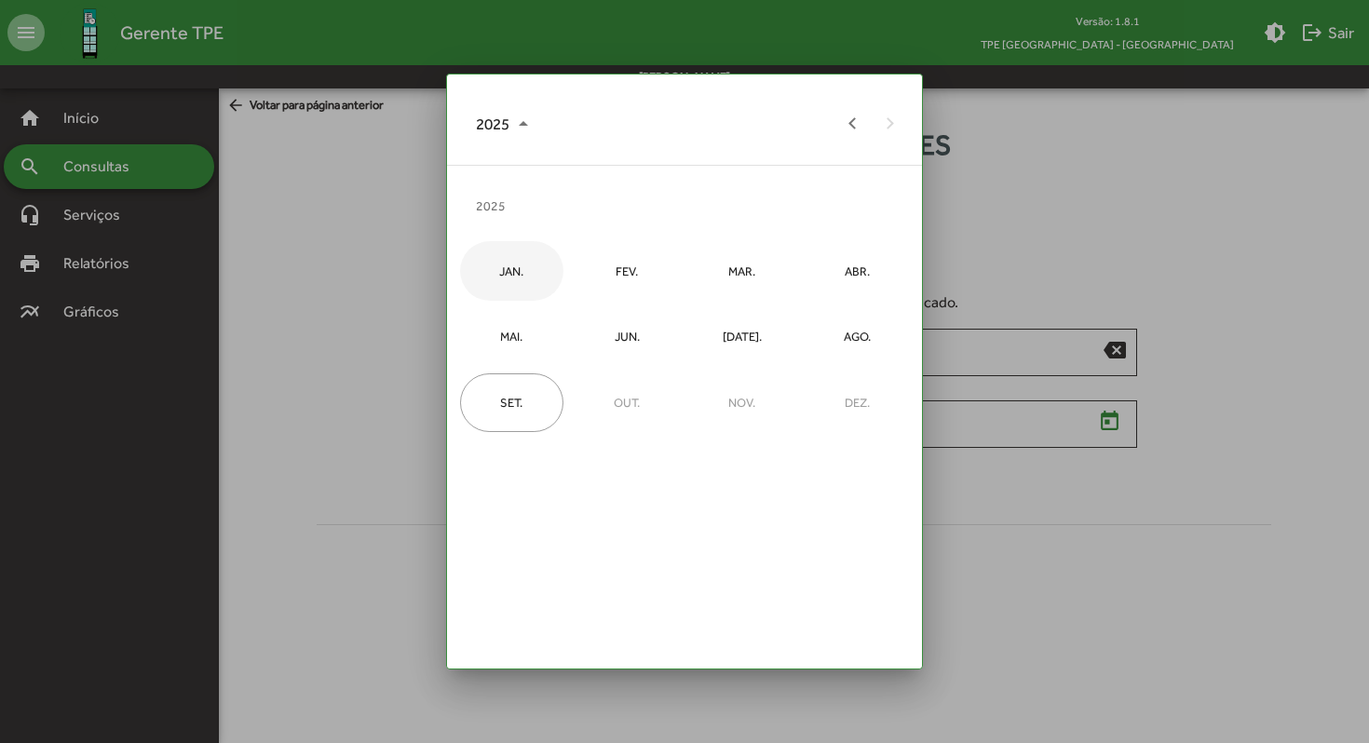
click at [508, 270] on div "JAN." at bounding box center [511, 271] width 103 height 60
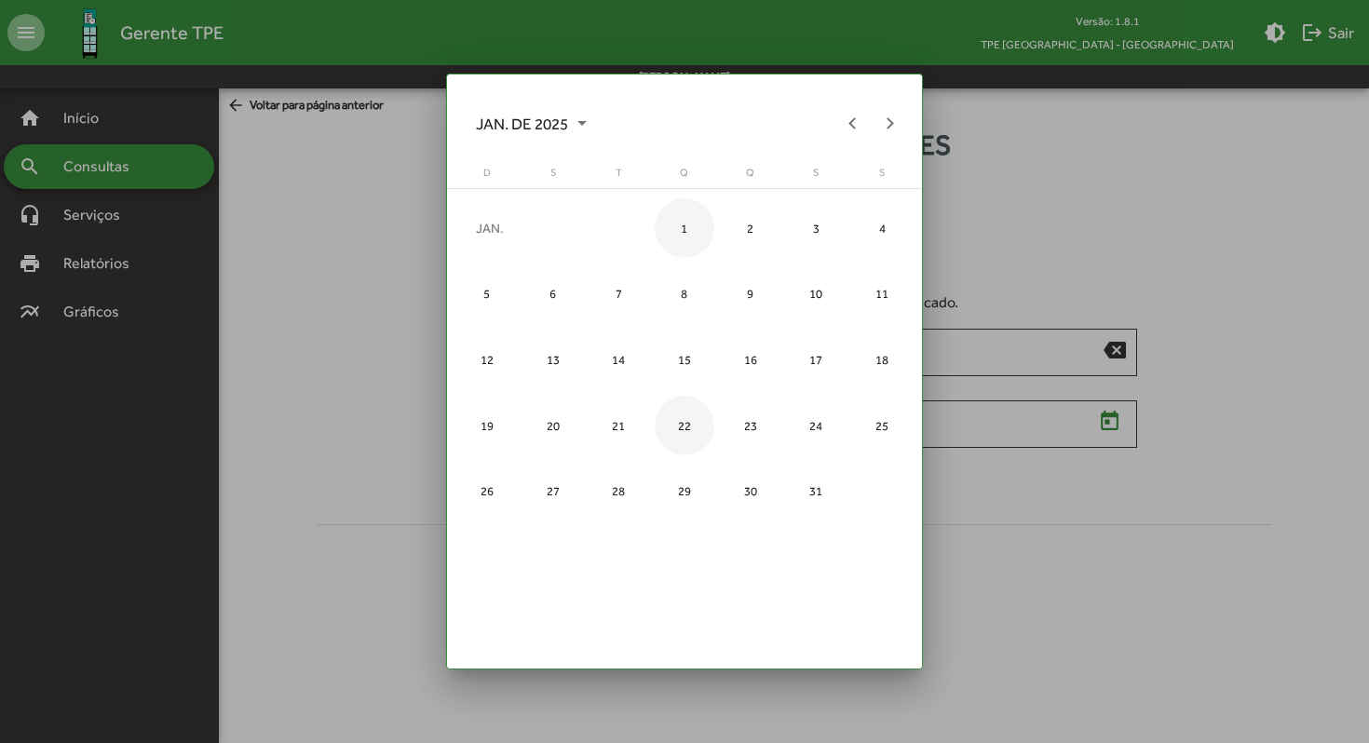
click at [680, 229] on div "1" at bounding box center [685, 228] width 60 height 60
type input "**********"
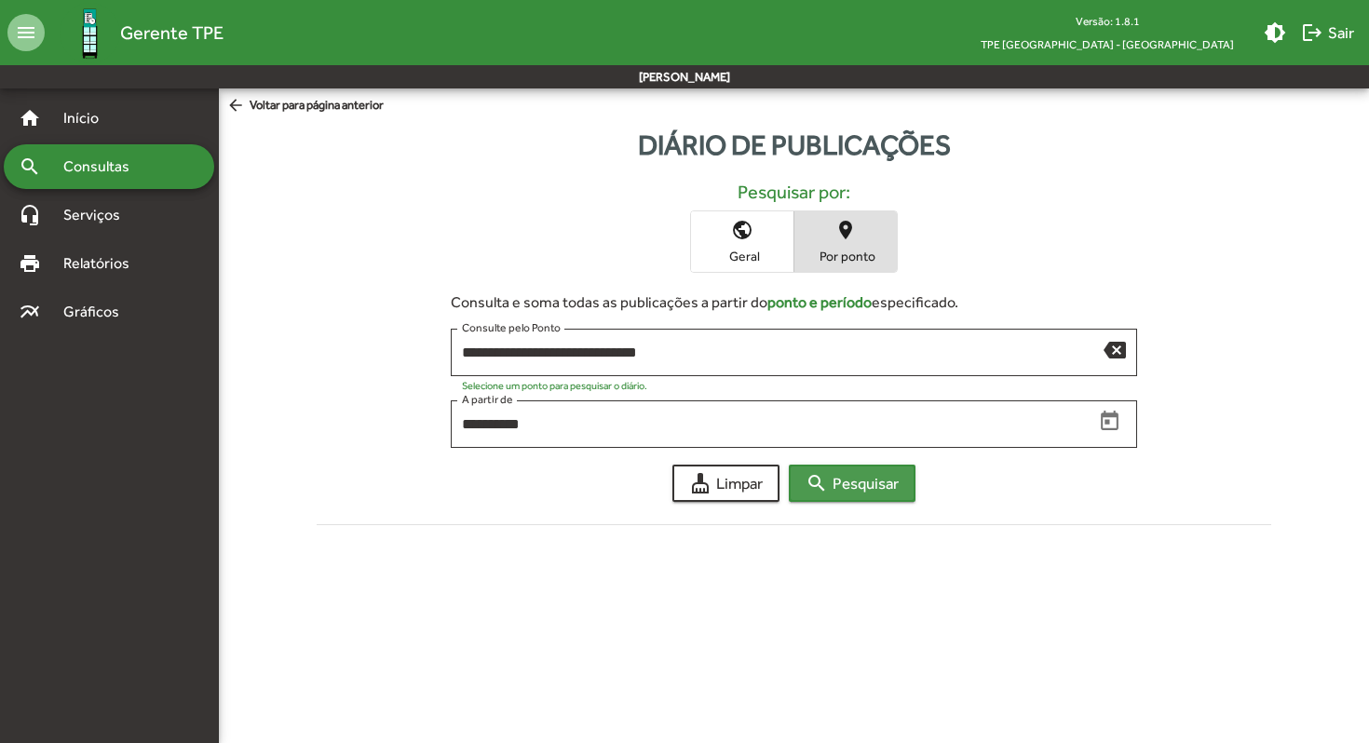
click at [852, 487] on span "search Pesquisar" at bounding box center [852, 484] width 93 height 34
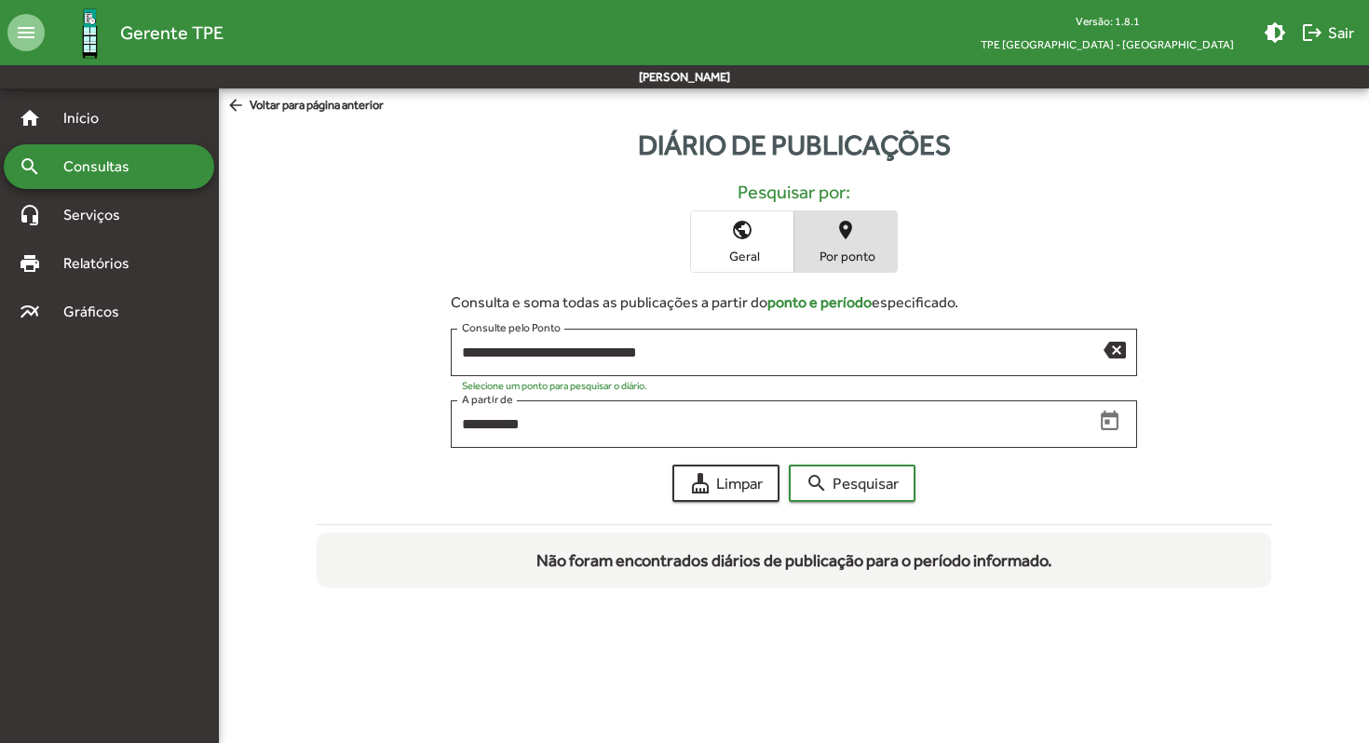
click at [231, 108] on mat-icon "arrow_back" at bounding box center [237, 106] width 23 height 20
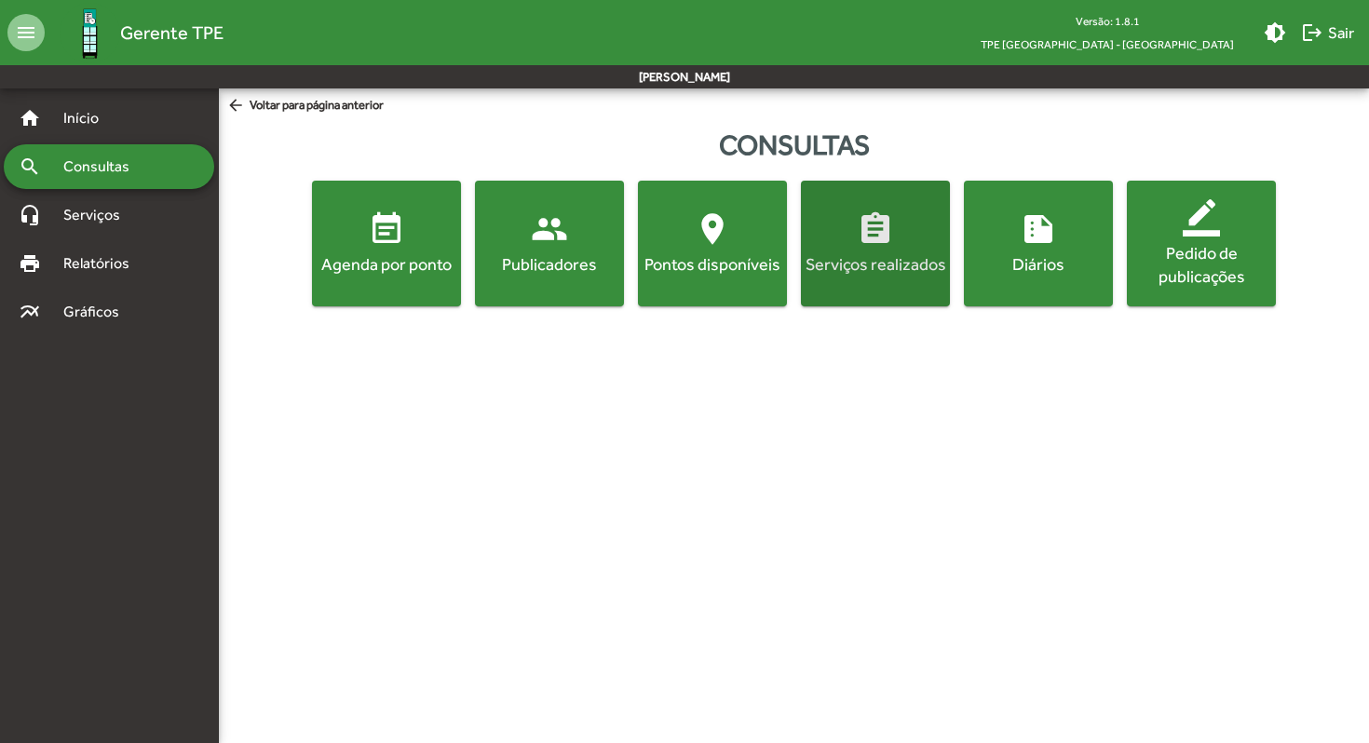
click at [875, 266] on div "Serviços realizados" at bounding box center [876, 263] width 142 height 23
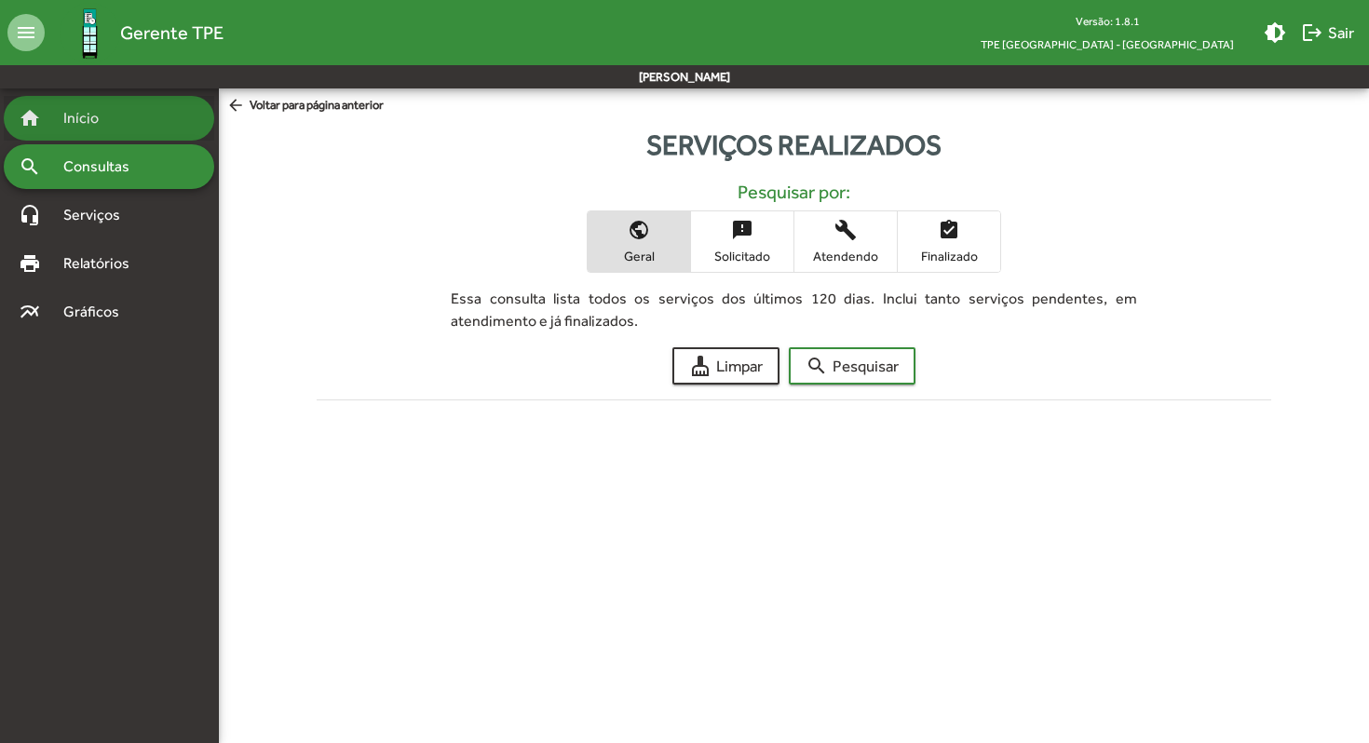
click at [74, 115] on span "Início" at bounding box center [89, 118] width 74 height 22
